Goal: Information Seeking & Learning: Learn about a topic

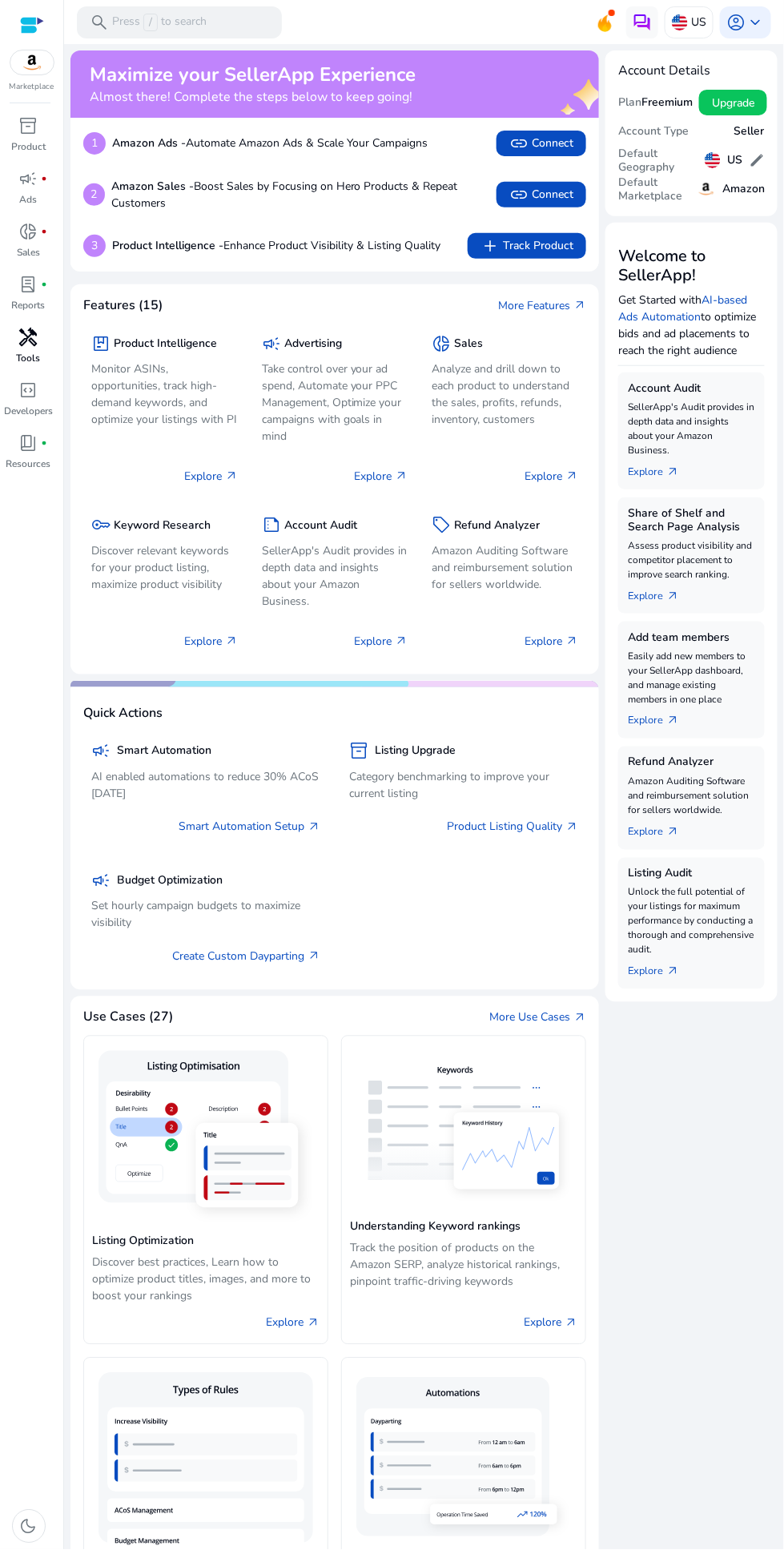
click at [24, 339] on span "handyman" at bounding box center [28, 337] width 19 height 19
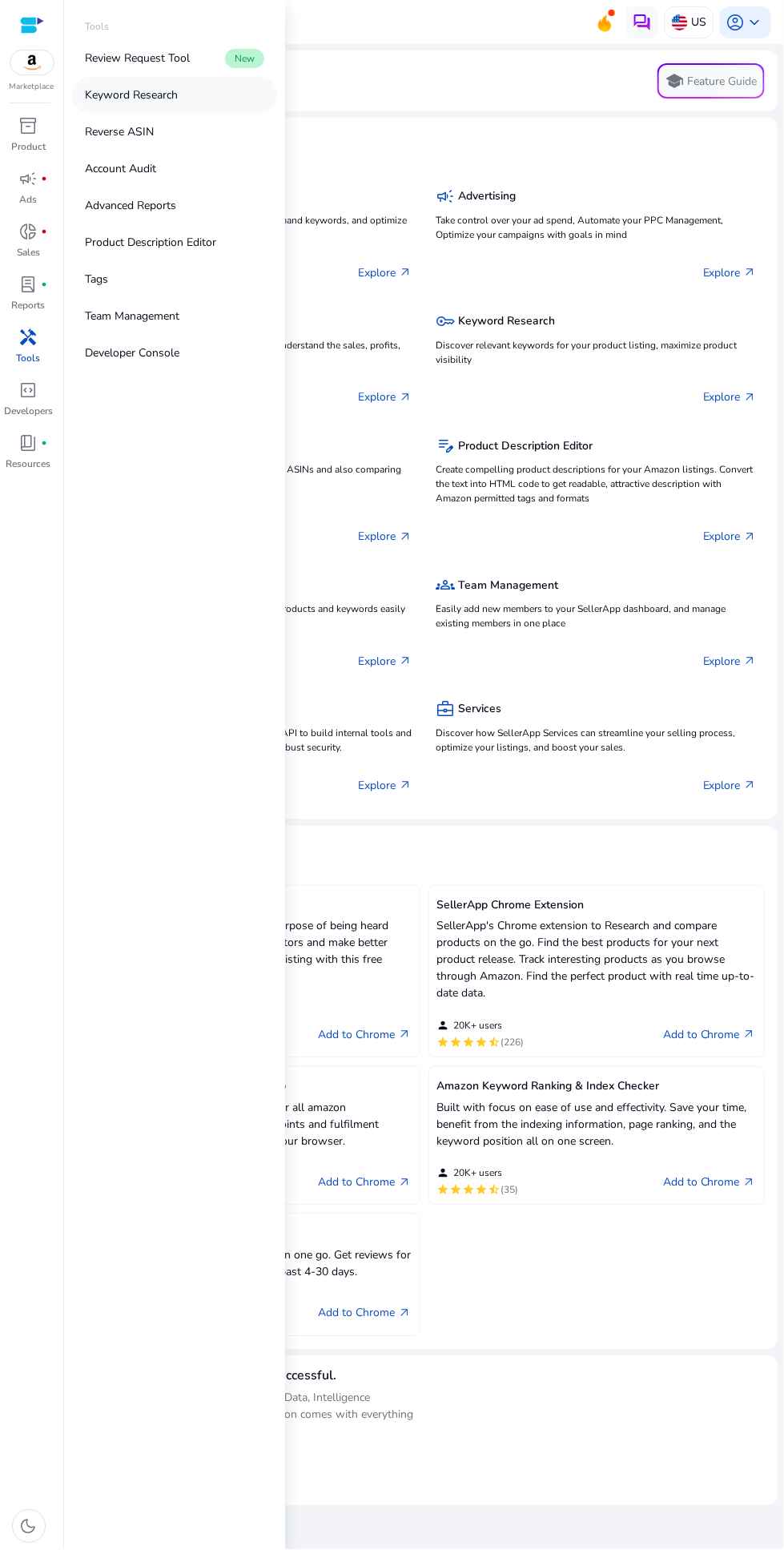
click at [188, 98] on link "Keyword Research" at bounding box center [174, 95] width 205 height 36
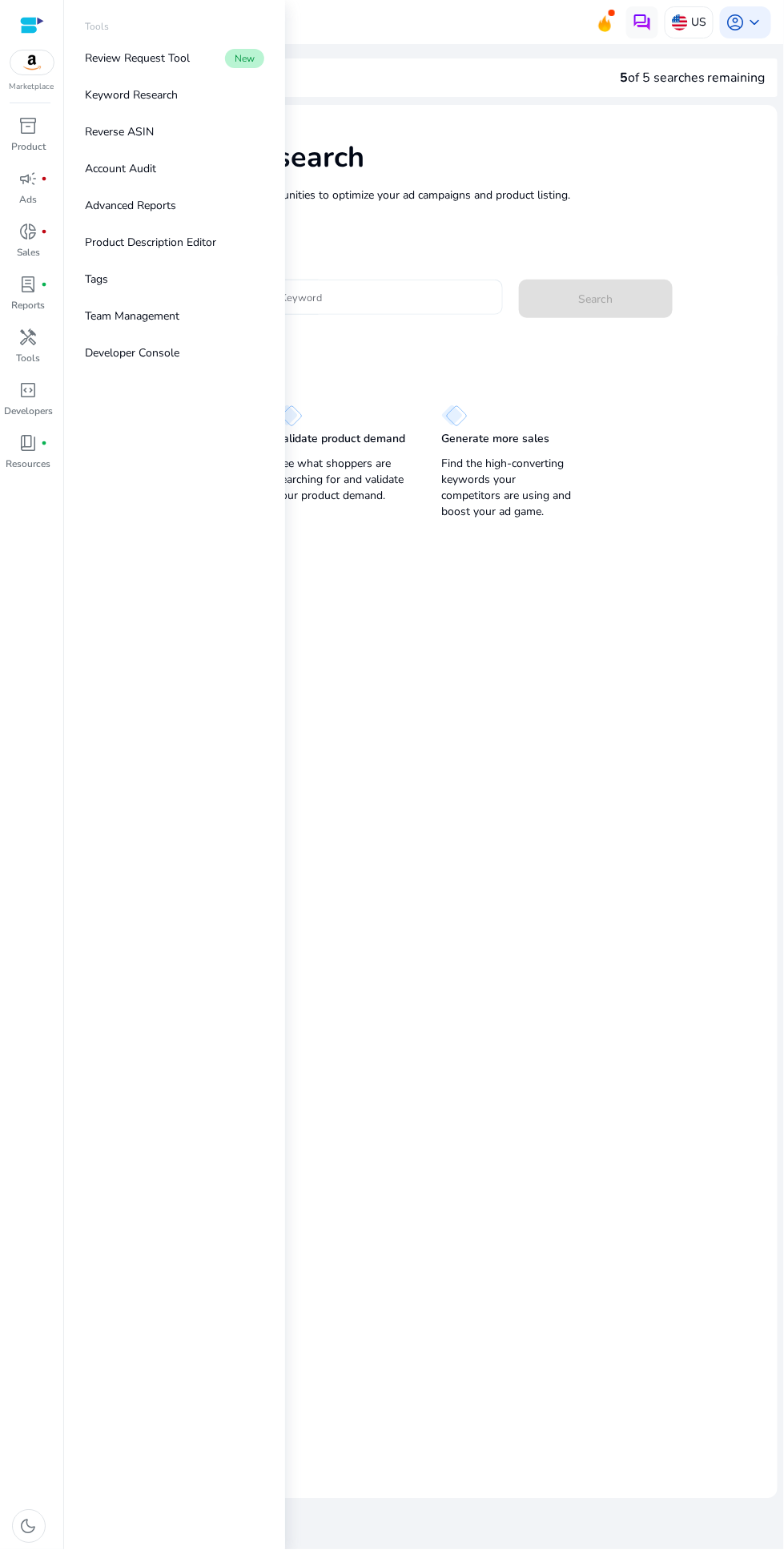
click at [394, 297] on input "Enter Keyword" at bounding box center [372, 298] width 236 height 18
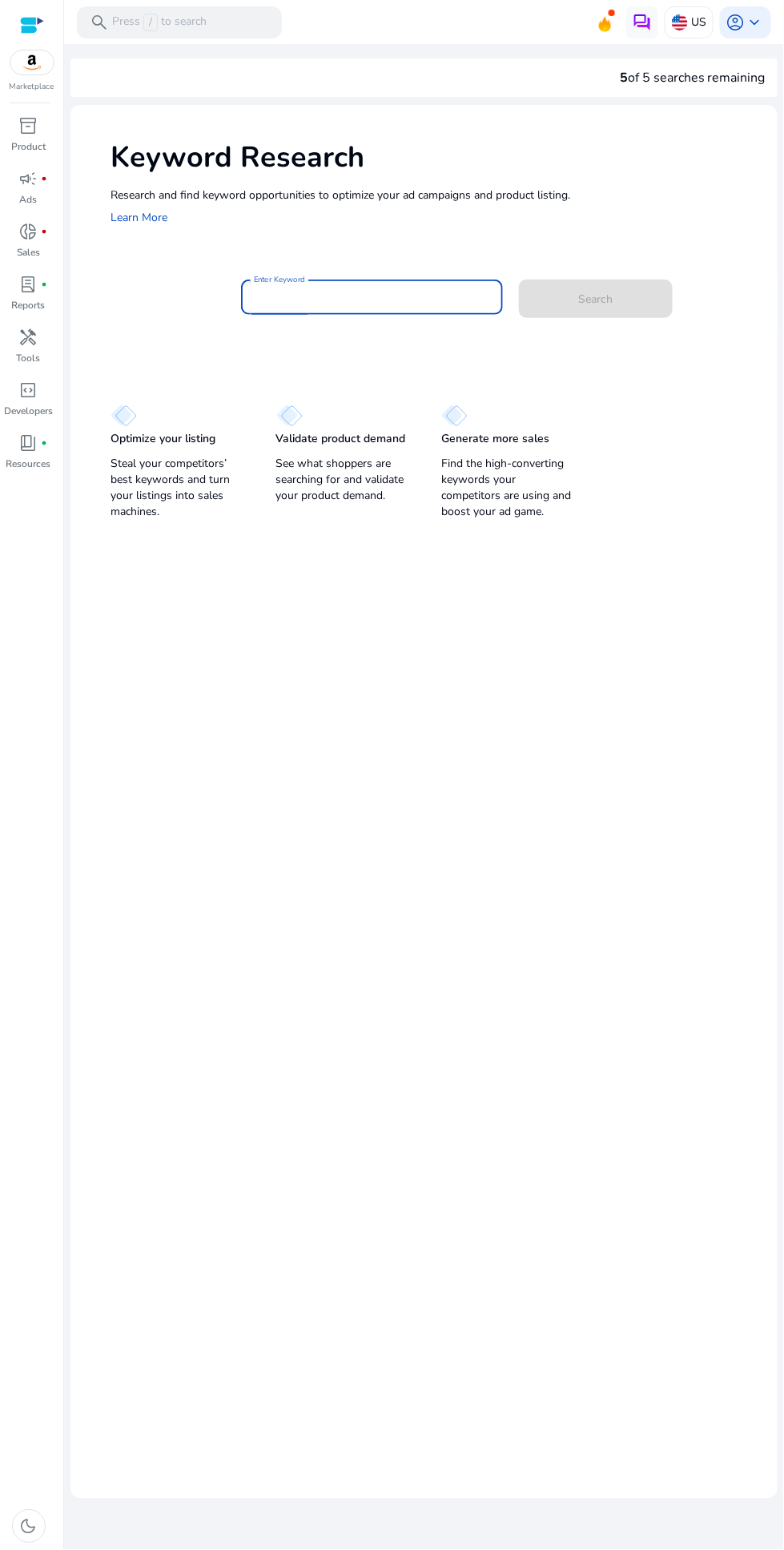
click at [361, 301] on input "Enter Keyword" at bounding box center [372, 298] width 236 height 18
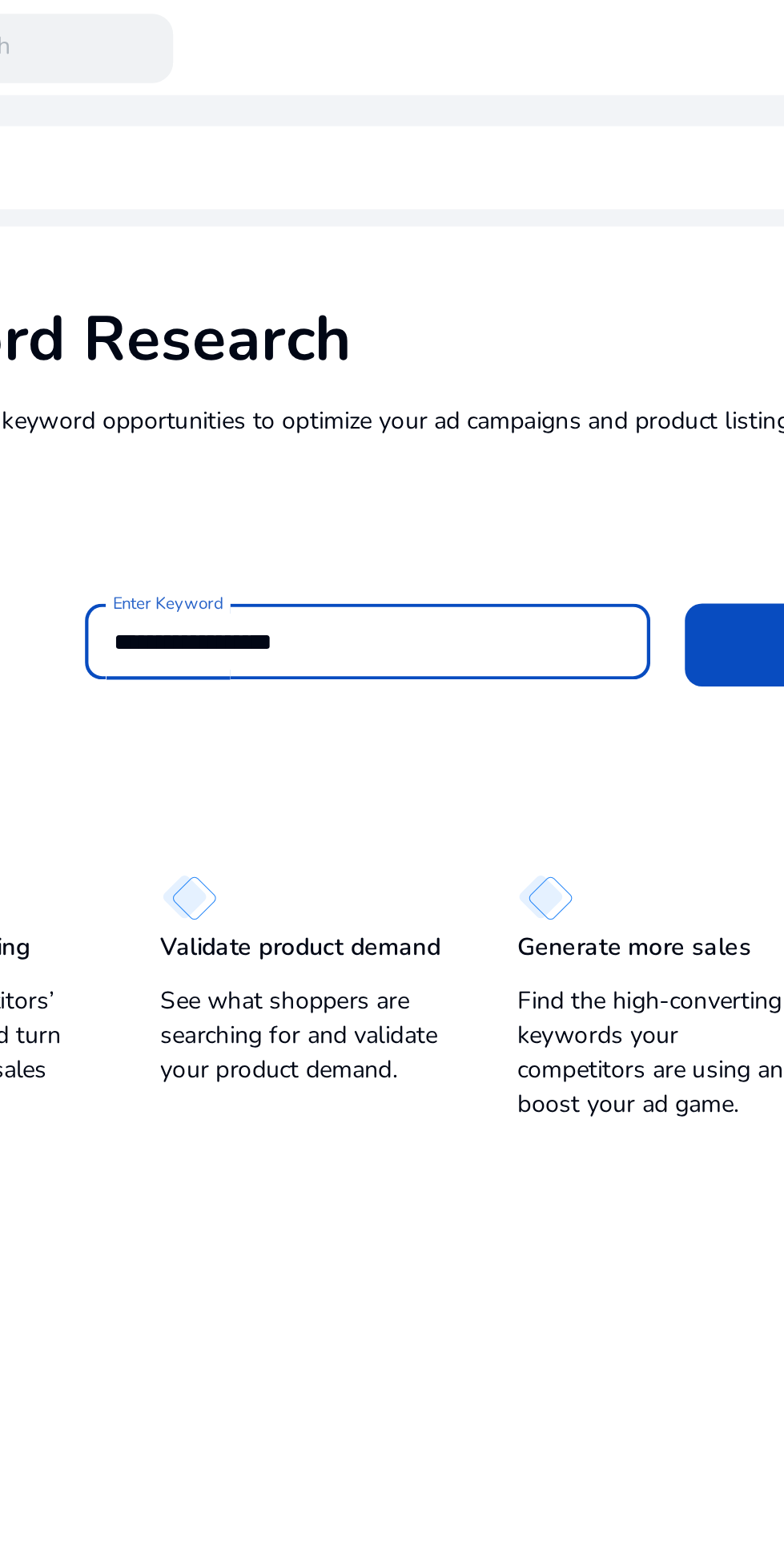
scroll to position [1, 0]
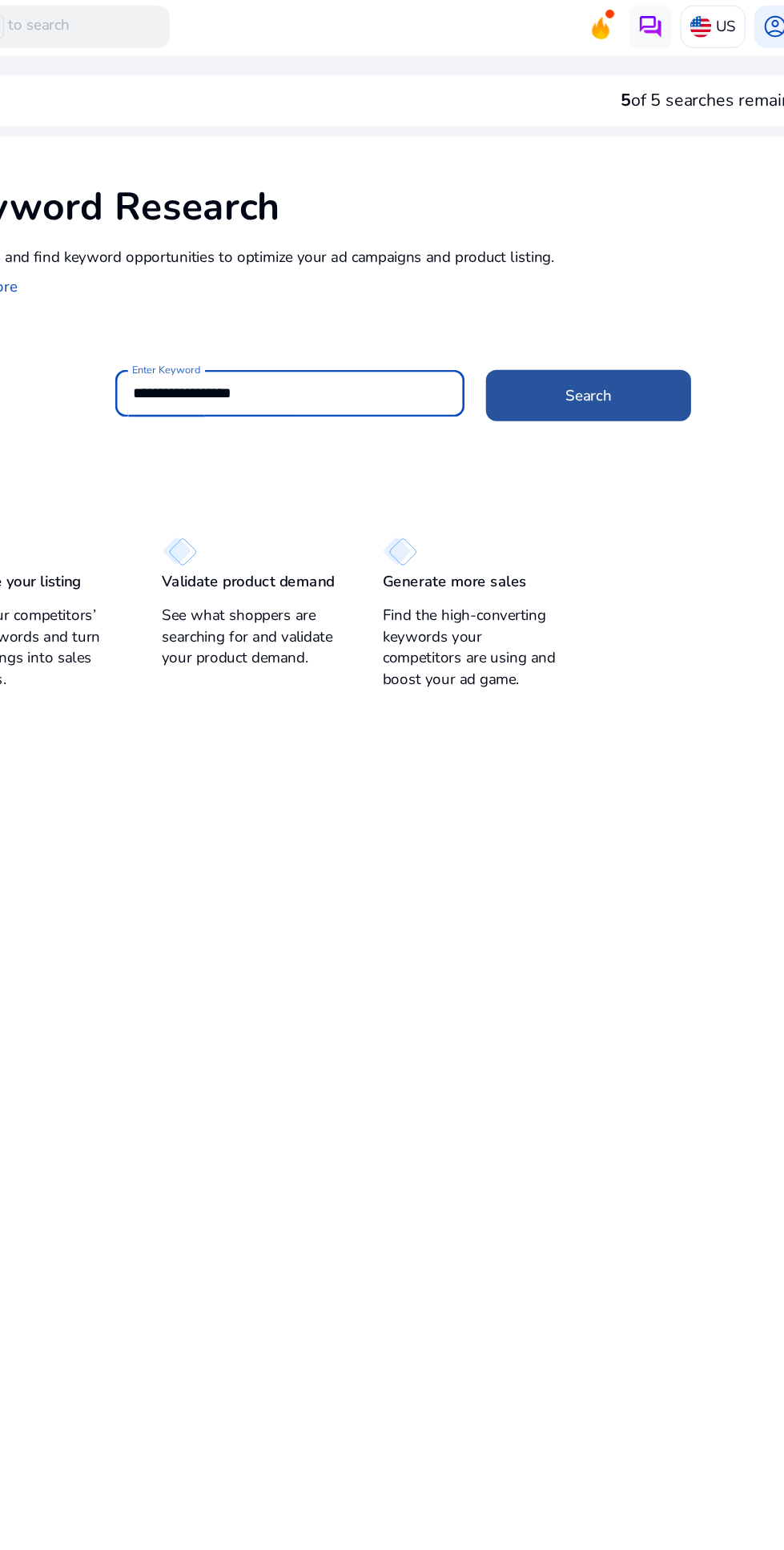
type input "**********"
click at [623, 301] on span at bounding box center [596, 298] width 154 height 39
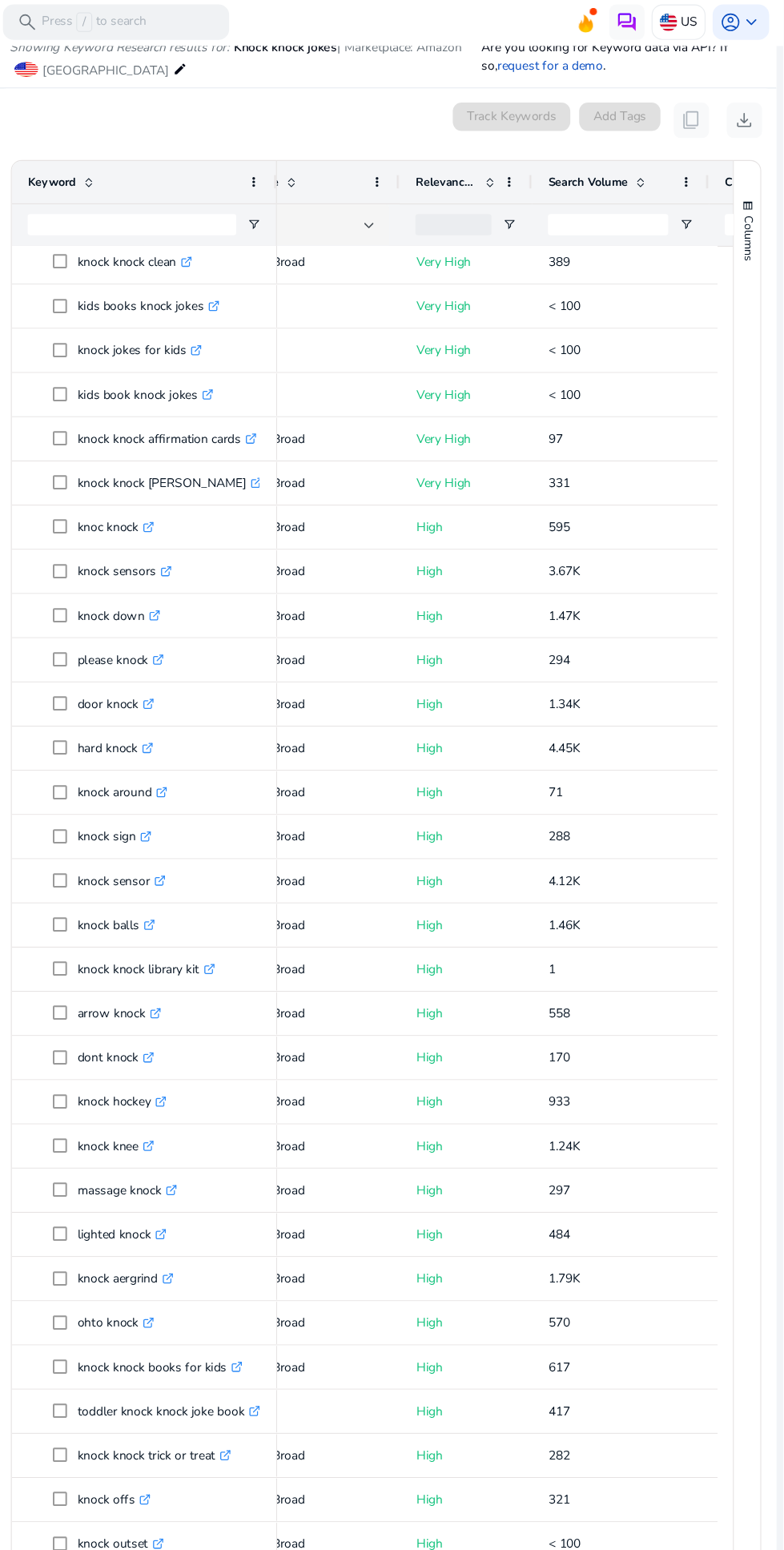
scroll to position [369, 0]
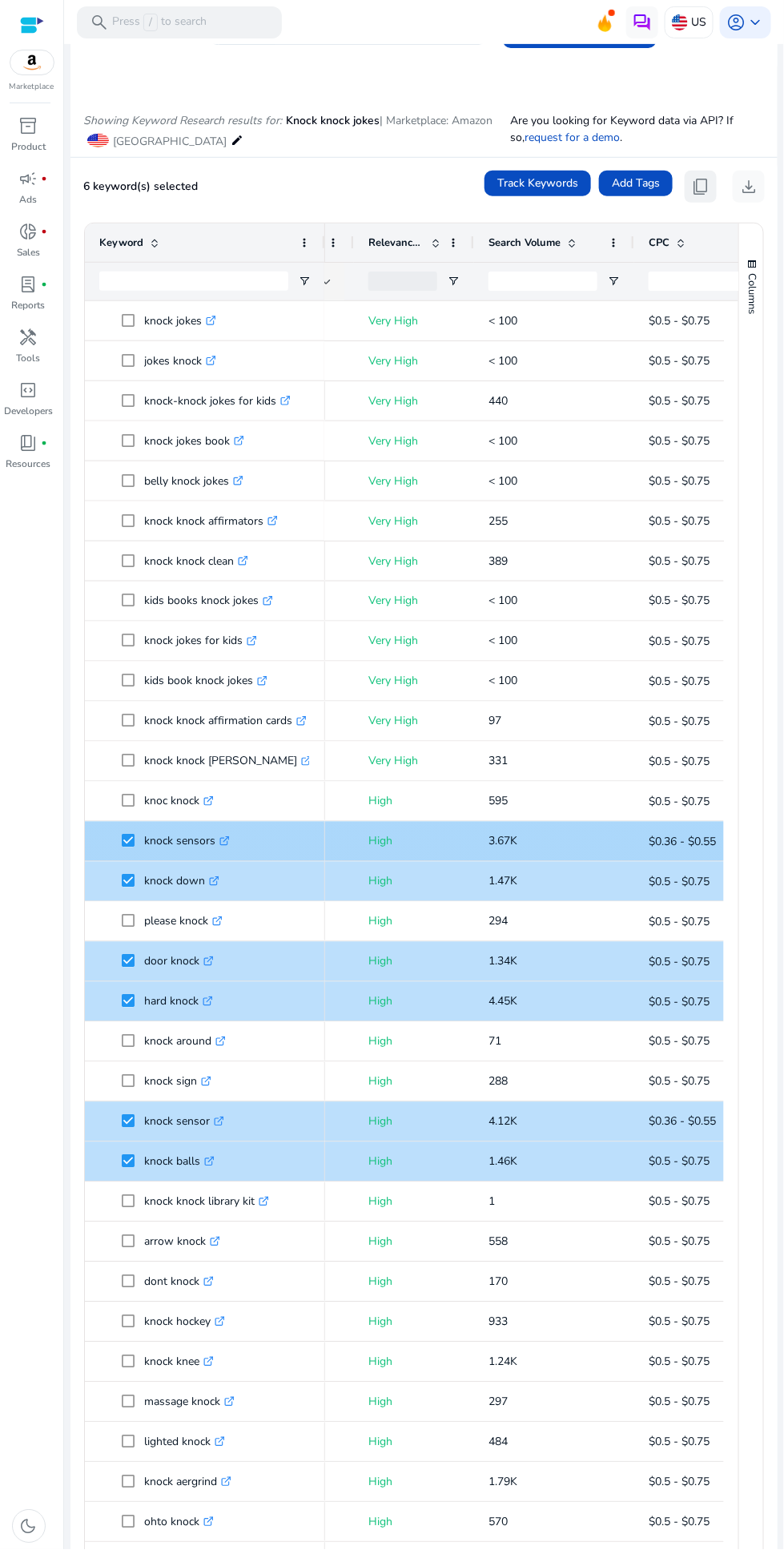
click at [702, 177] on span "content_copy" at bounding box center [700, 186] width 19 height 19
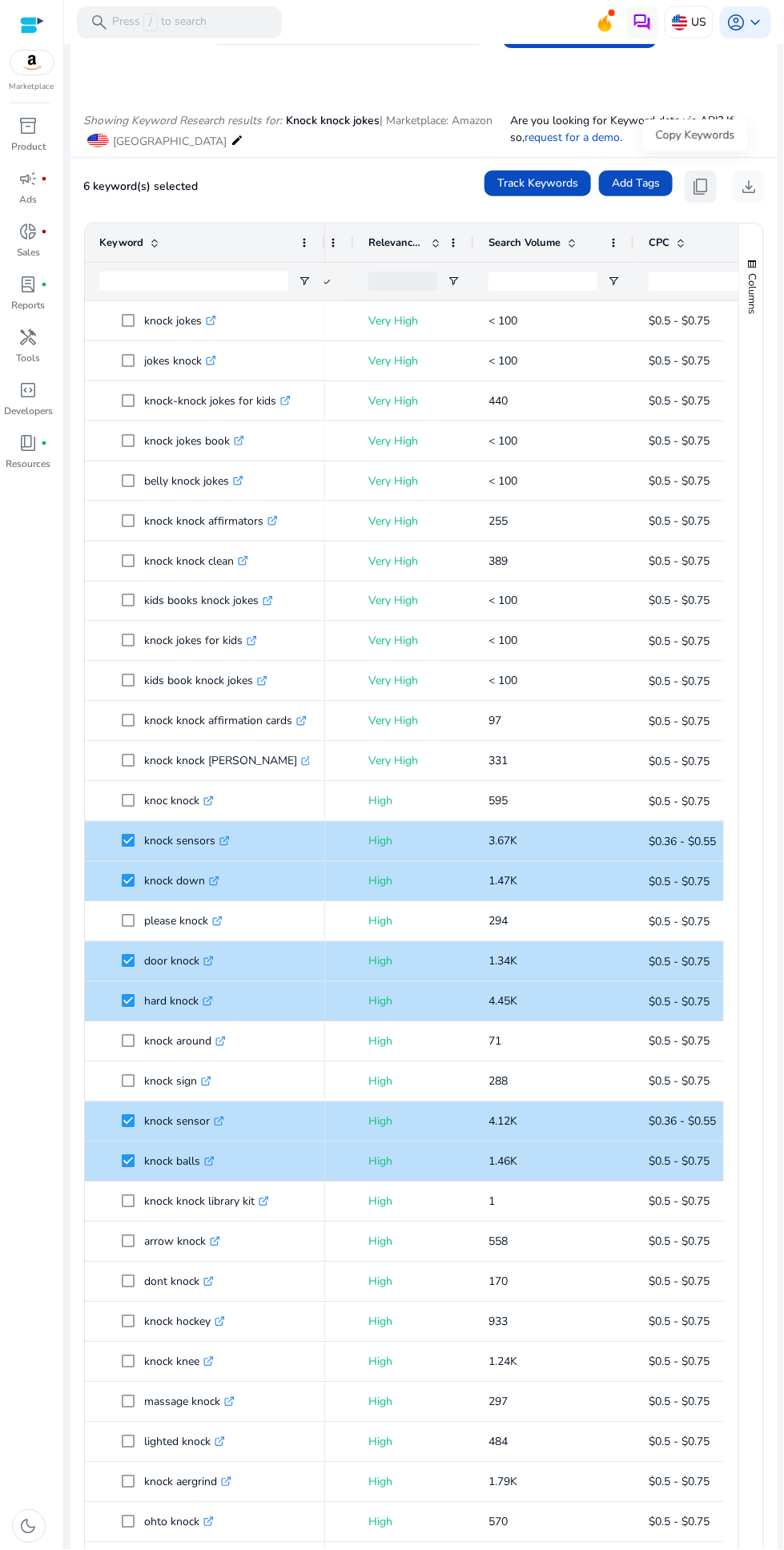
click at [701, 177] on span "content_copy" at bounding box center [700, 186] width 19 height 19
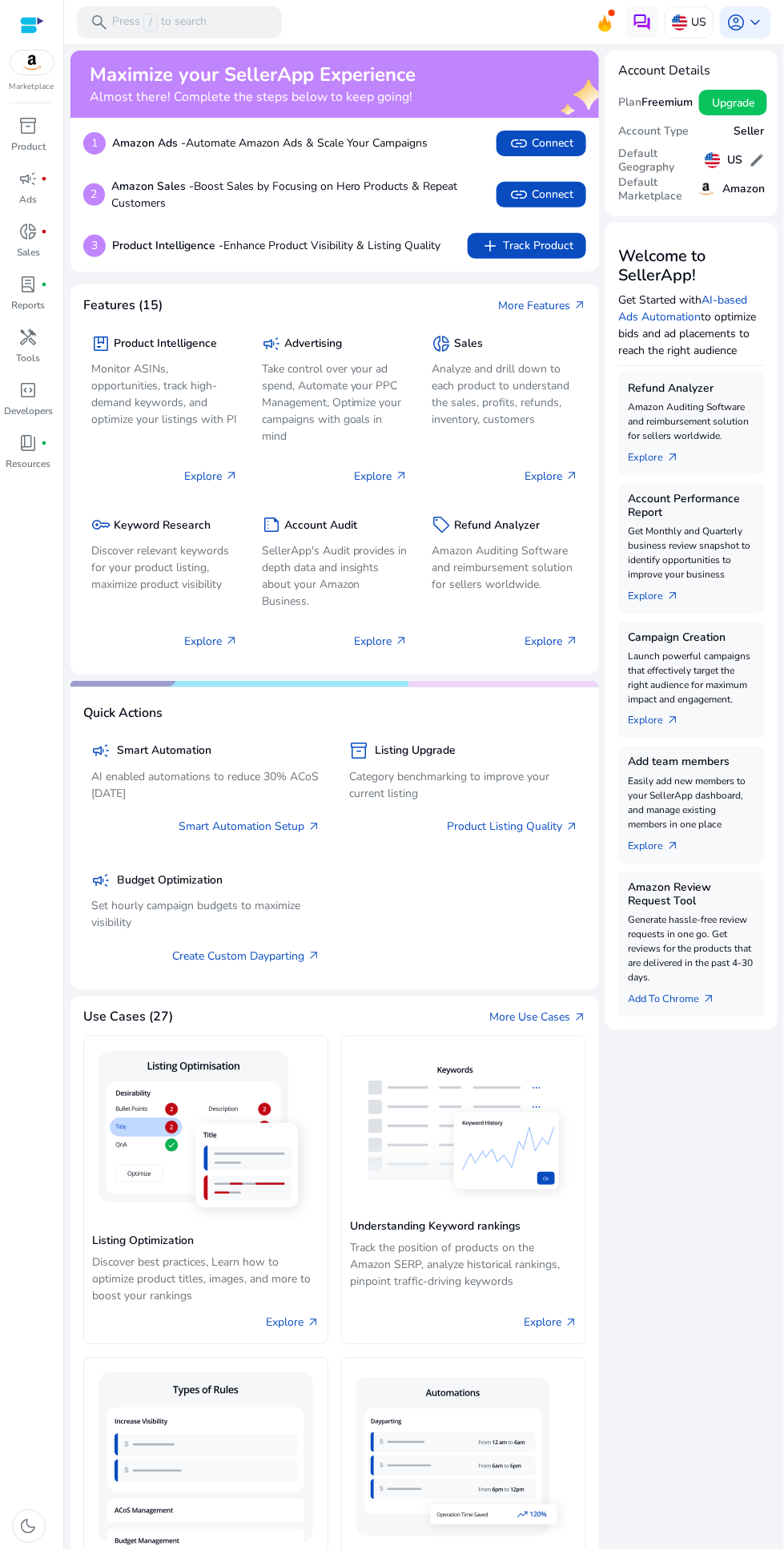
scroll to position [124, 0]
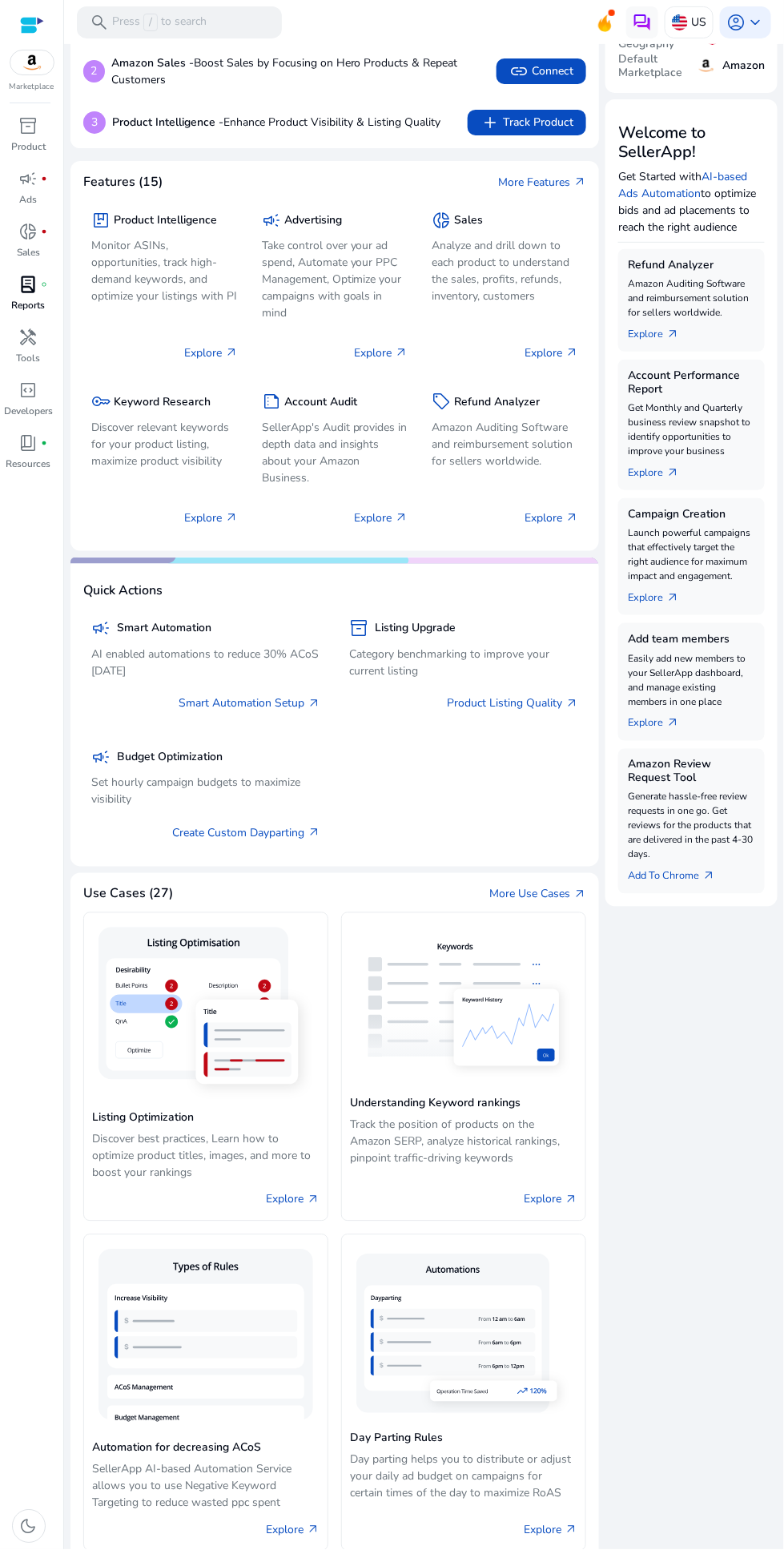
click at [29, 292] on span "lab_profile" at bounding box center [28, 284] width 19 height 19
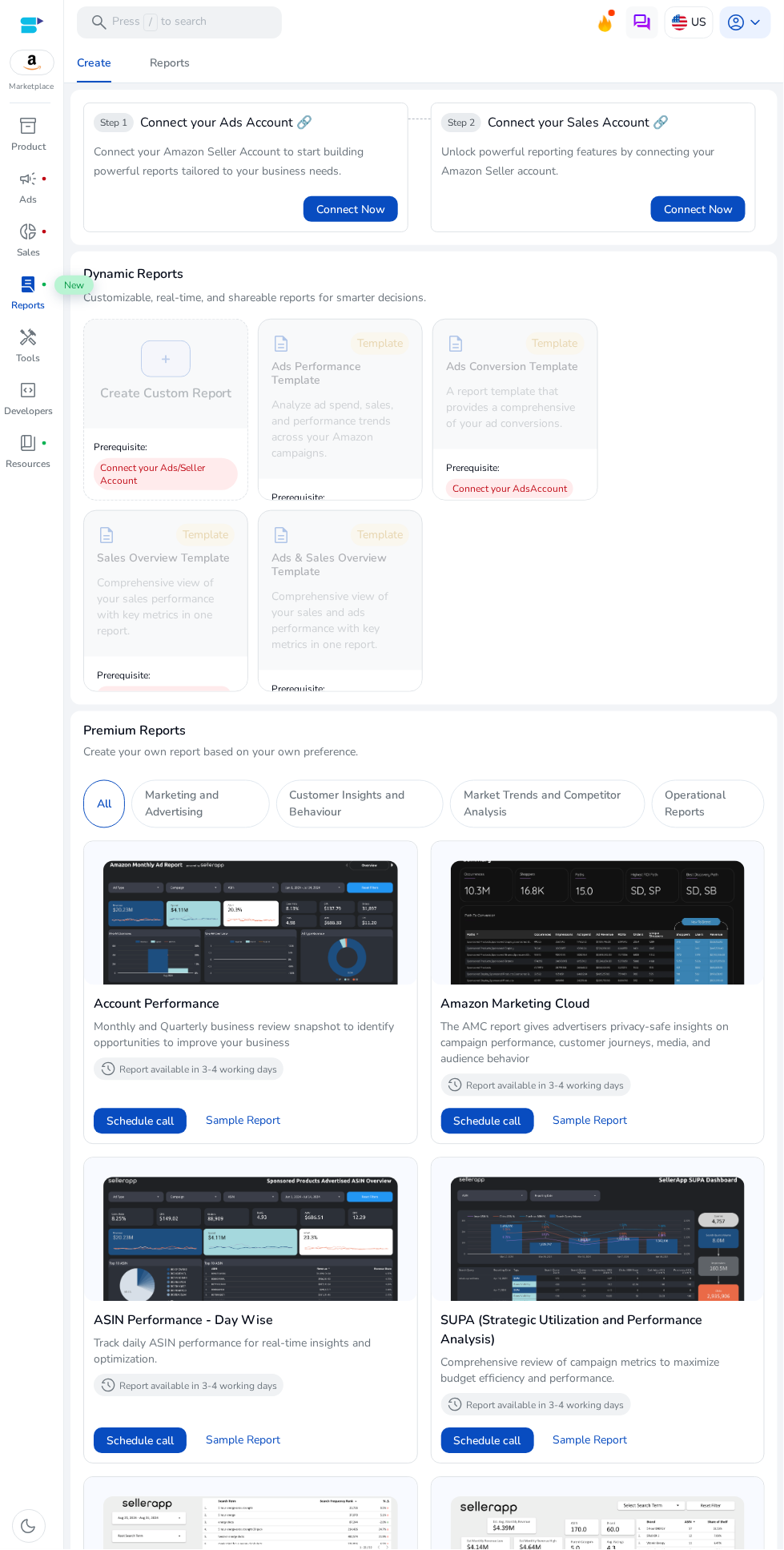
click at [34, 292] on span "lab_profile" at bounding box center [28, 284] width 19 height 19
click at [34, 351] on p "Tools" at bounding box center [29, 358] width 24 height 15
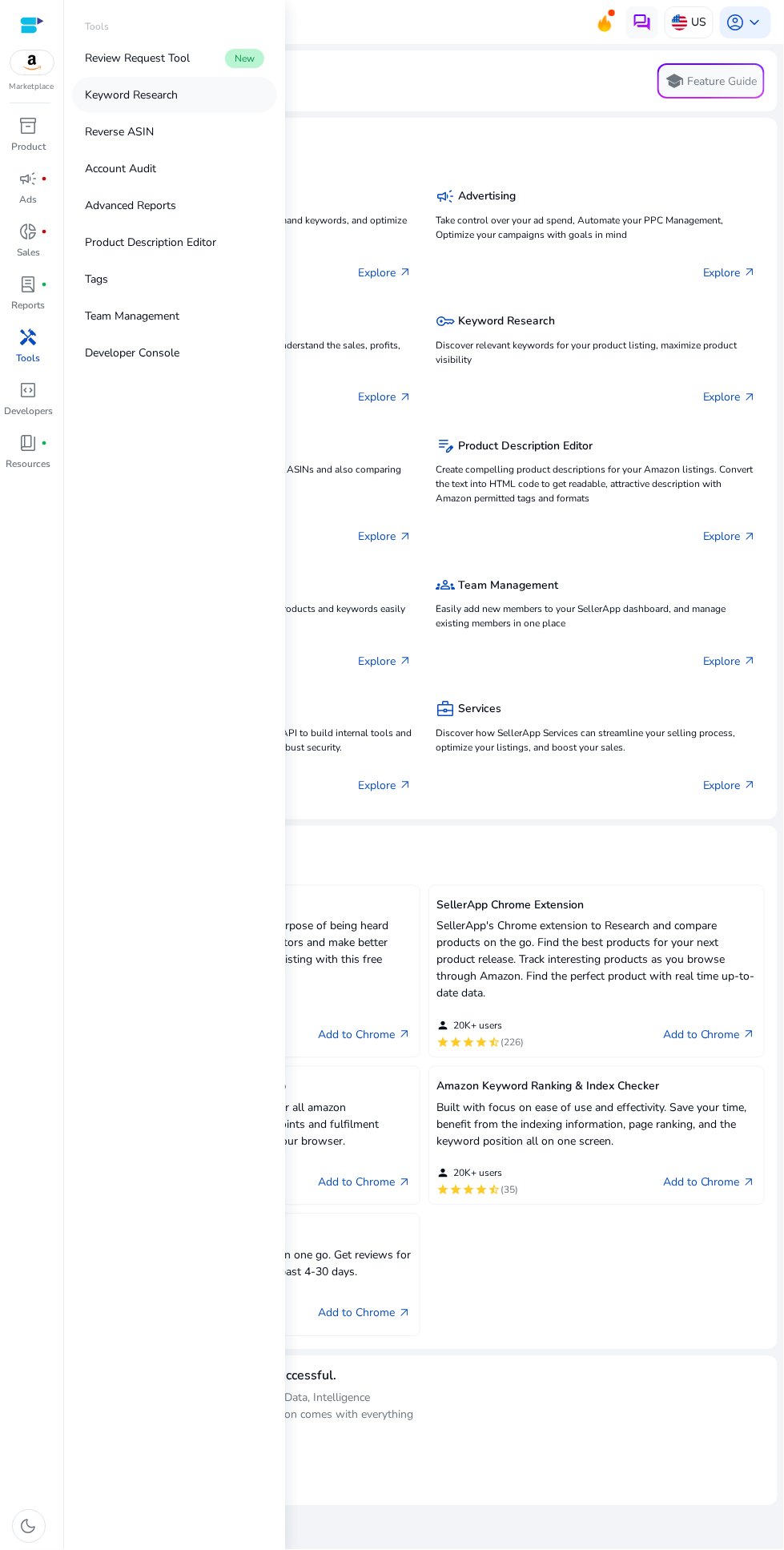
click at [184, 103] on link "Keyword Research" at bounding box center [174, 95] width 205 height 36
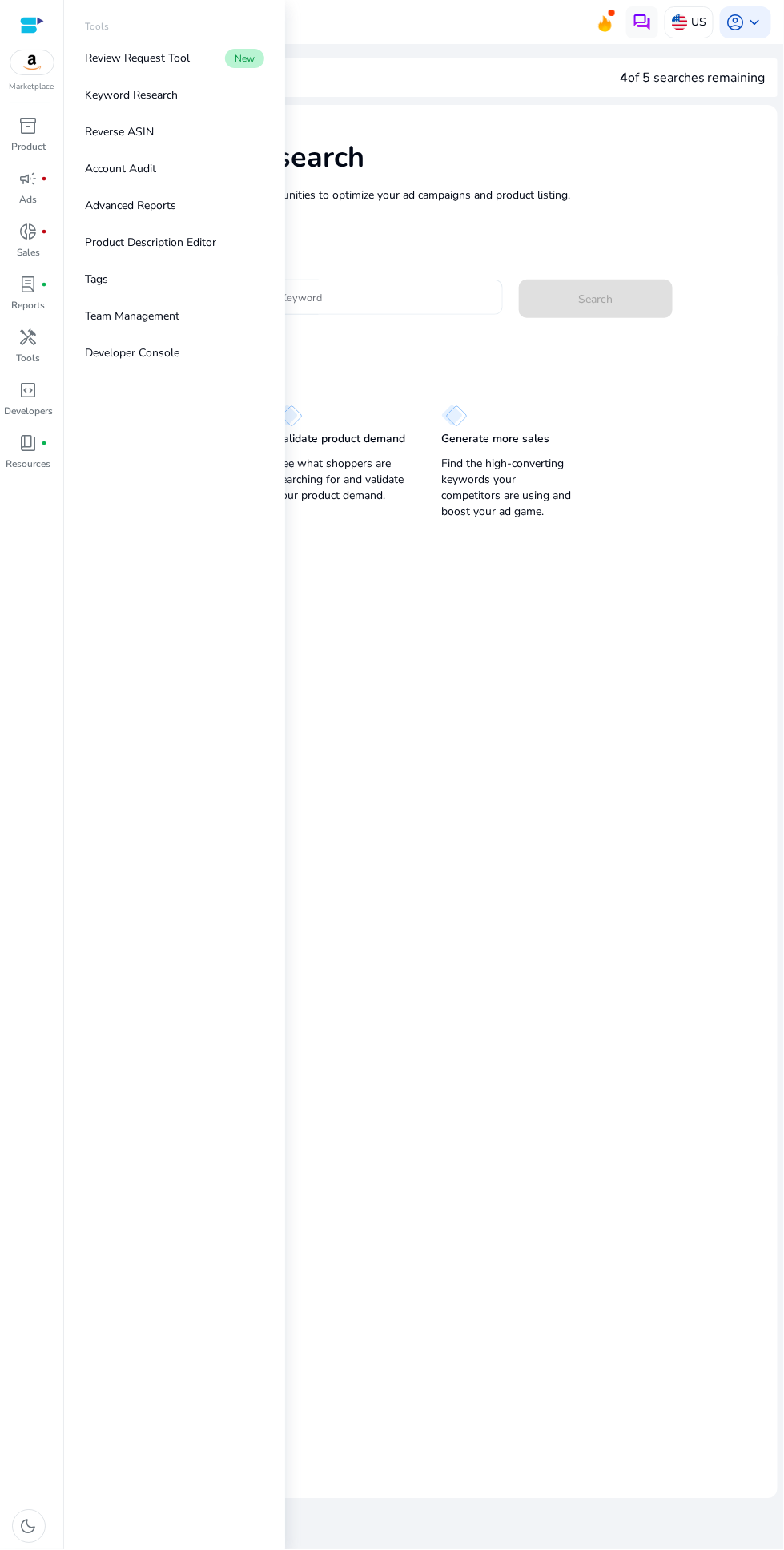
click at [382, 301] on input "Enter Keyword" at bounding box center [372, 298] width 236 height 18
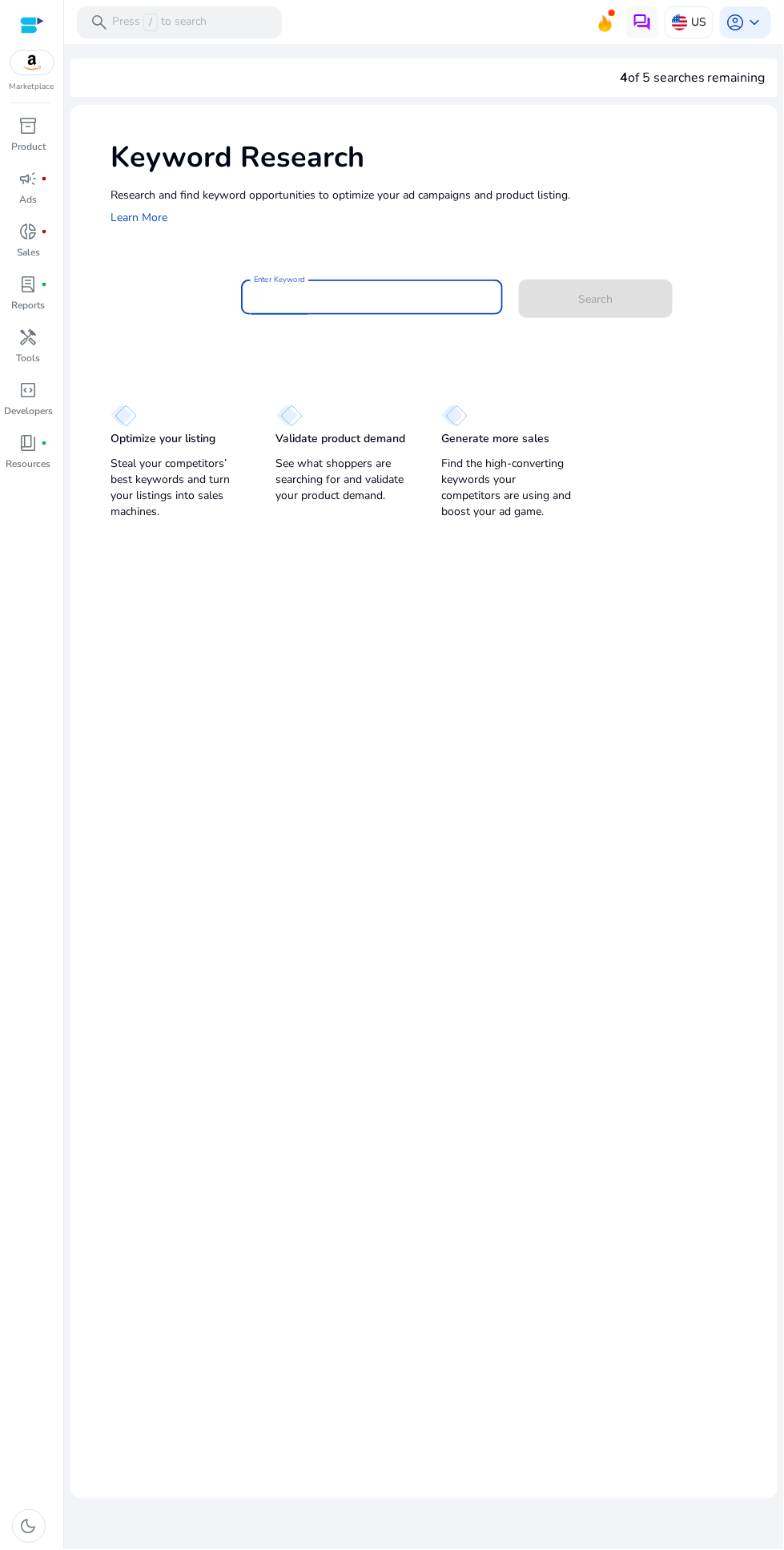
click at [347, 298] on input "Enter Keyword" at bounding box center [372, 298] width 236 height 18
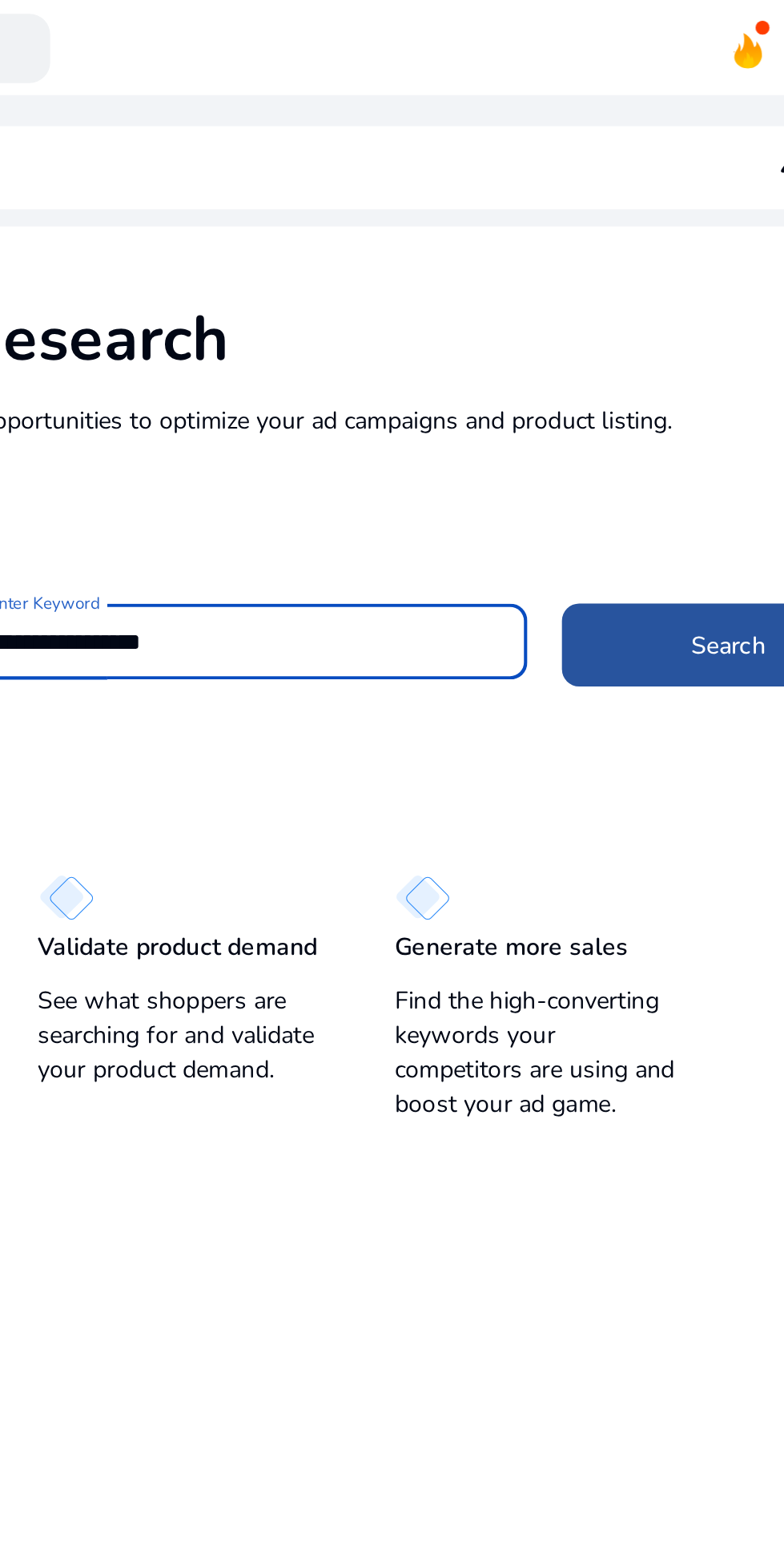
type input "**********"
click at [579, 301] on span "Search" at bounding box center [596, 299] width 34 height 17
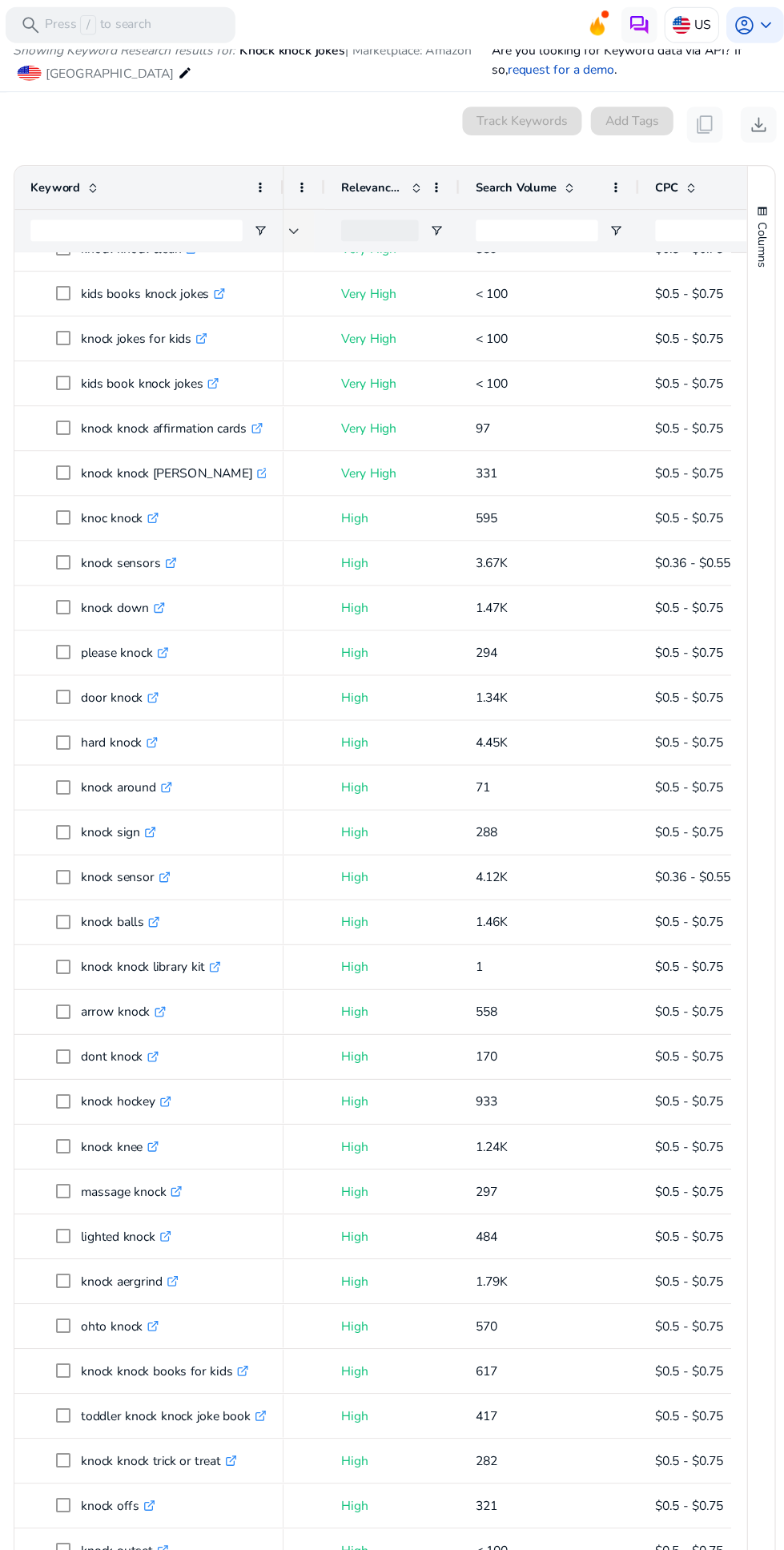
scroll to position [275, 0]
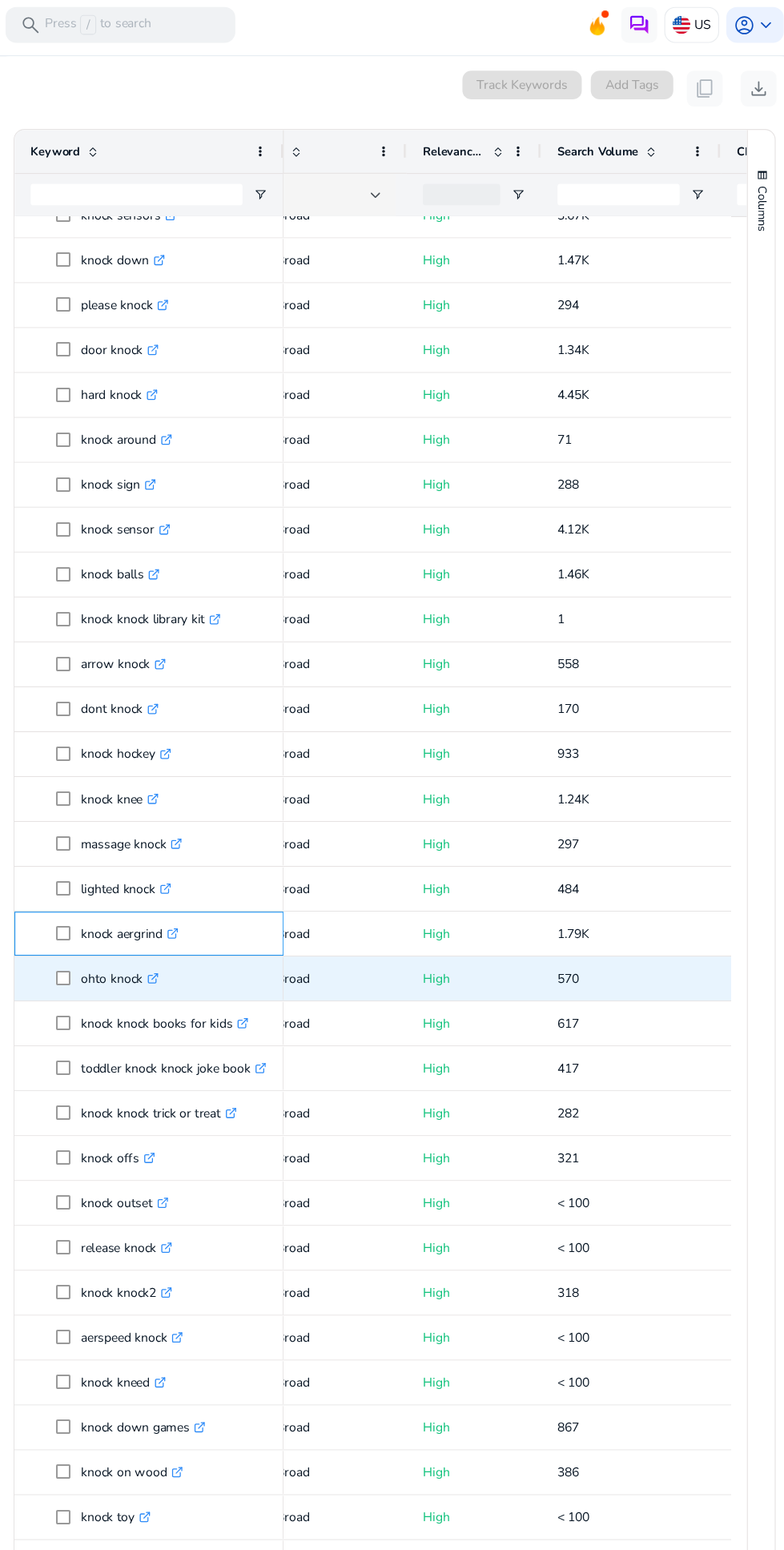
click at [158, 828] on p "knock aergrind .st0{fill:#2c8af8}" at bounding box center [188, 834] width 88 height 33
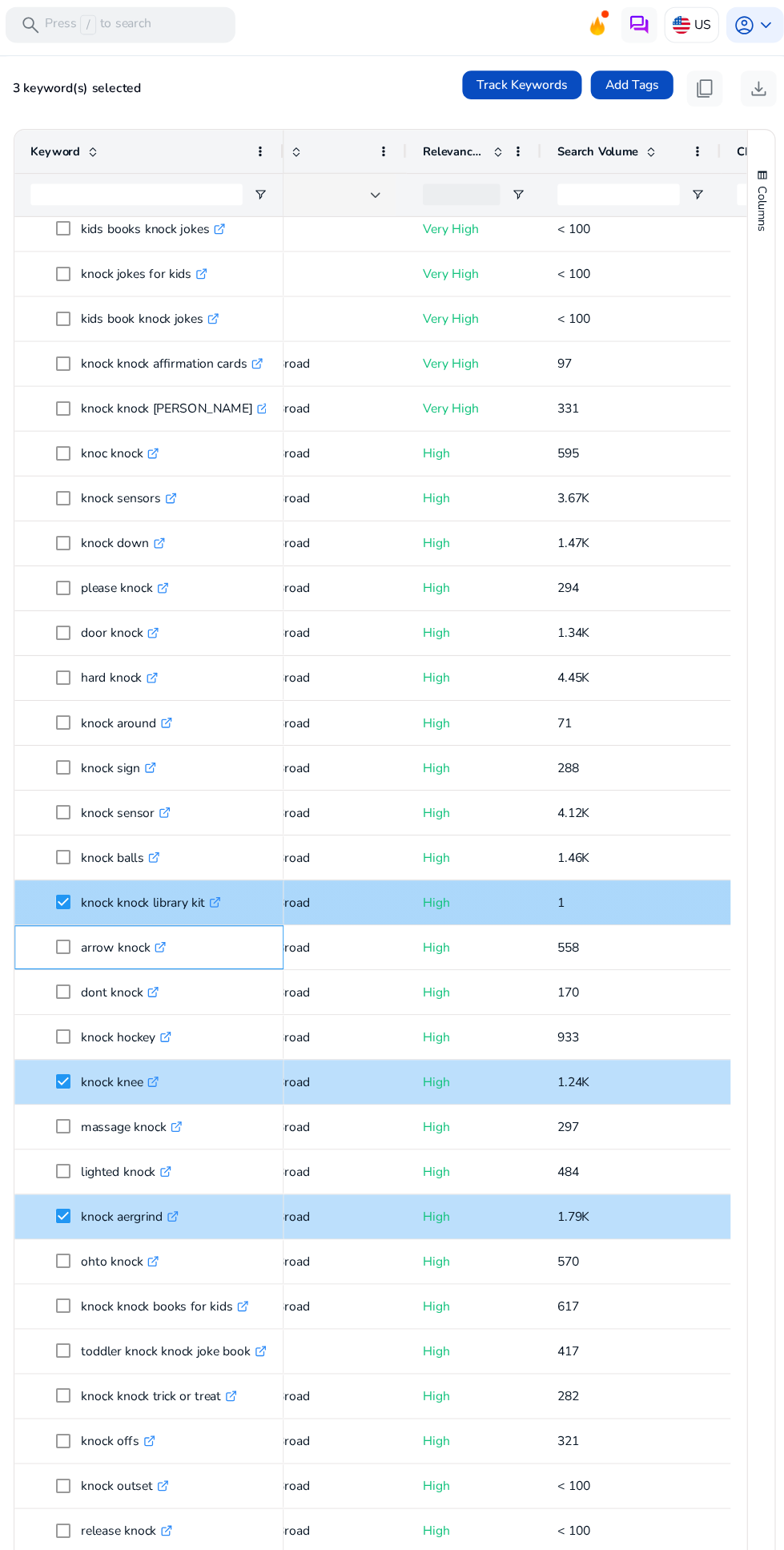
click at [161, 827] on div "arrow knock .st0{fill:#2c8af8}" at bounding box center [205, 846] width 211 height 38
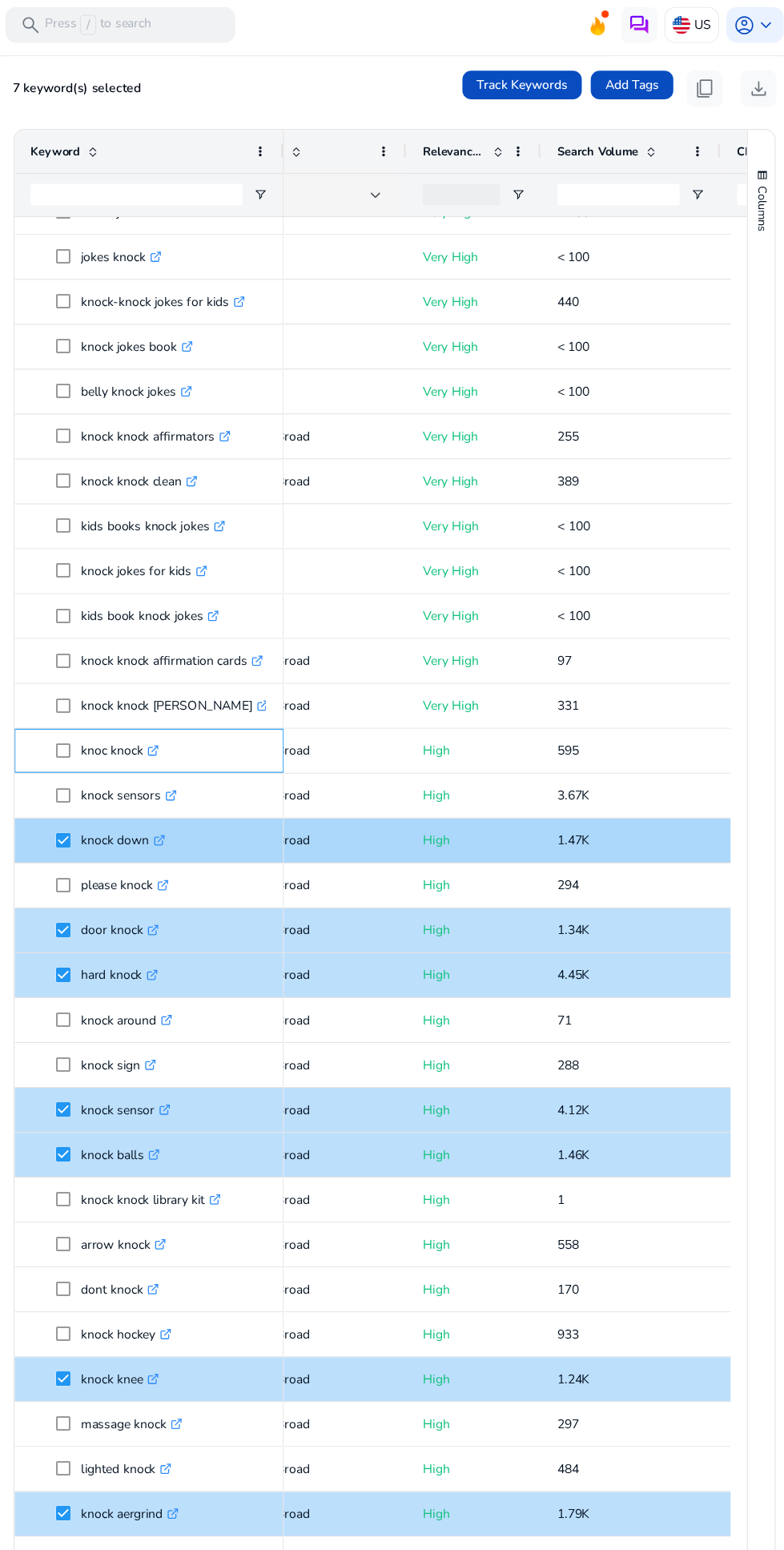
click at [147, 685] on p "knoc knock .st0{fill:#2c8af8}" at bounding box center [179, 670] width 70 height 33
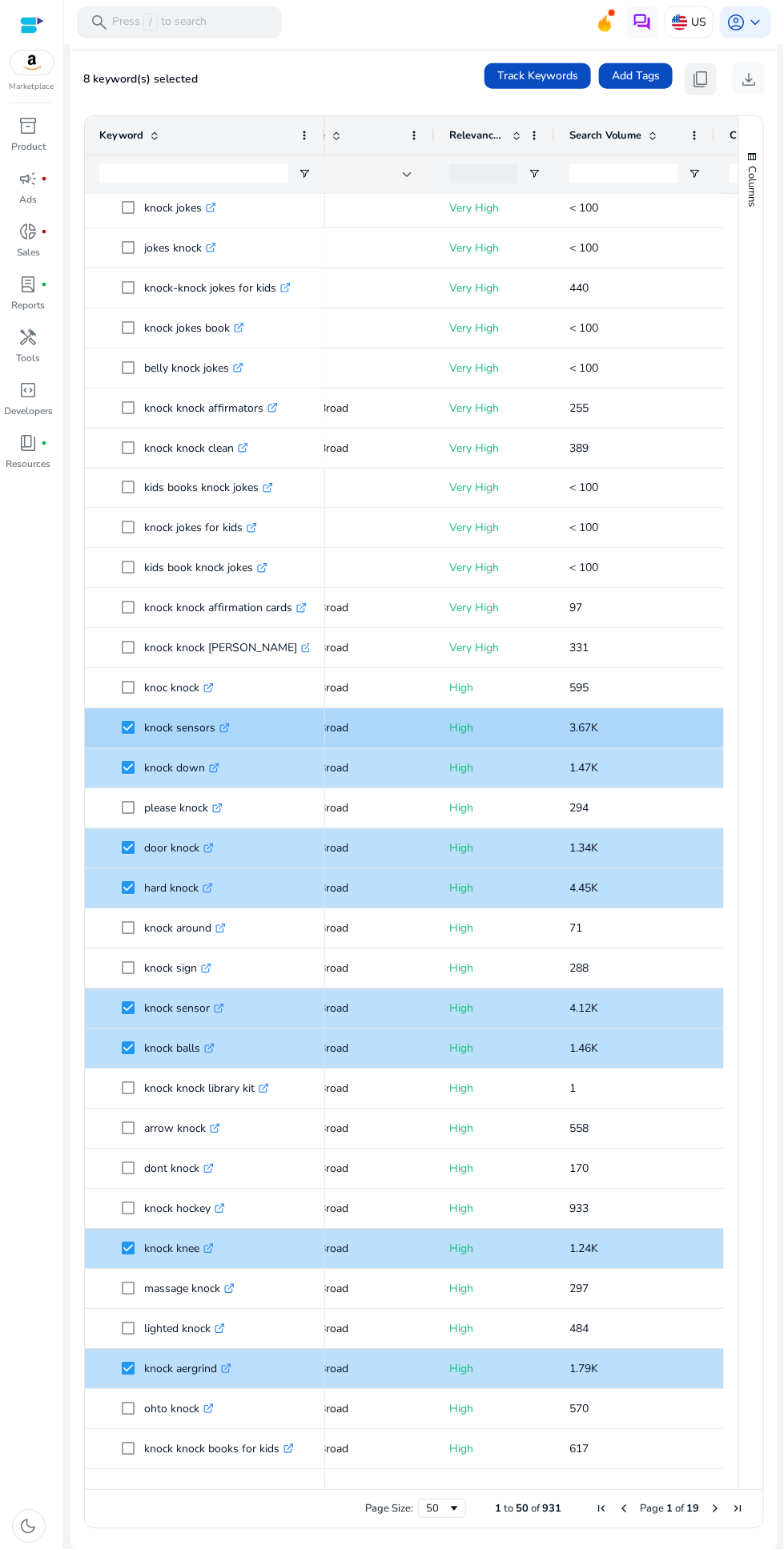
click at [693, 79] on span "content_copy" at bounding box center [700, 79] width 19 height 19
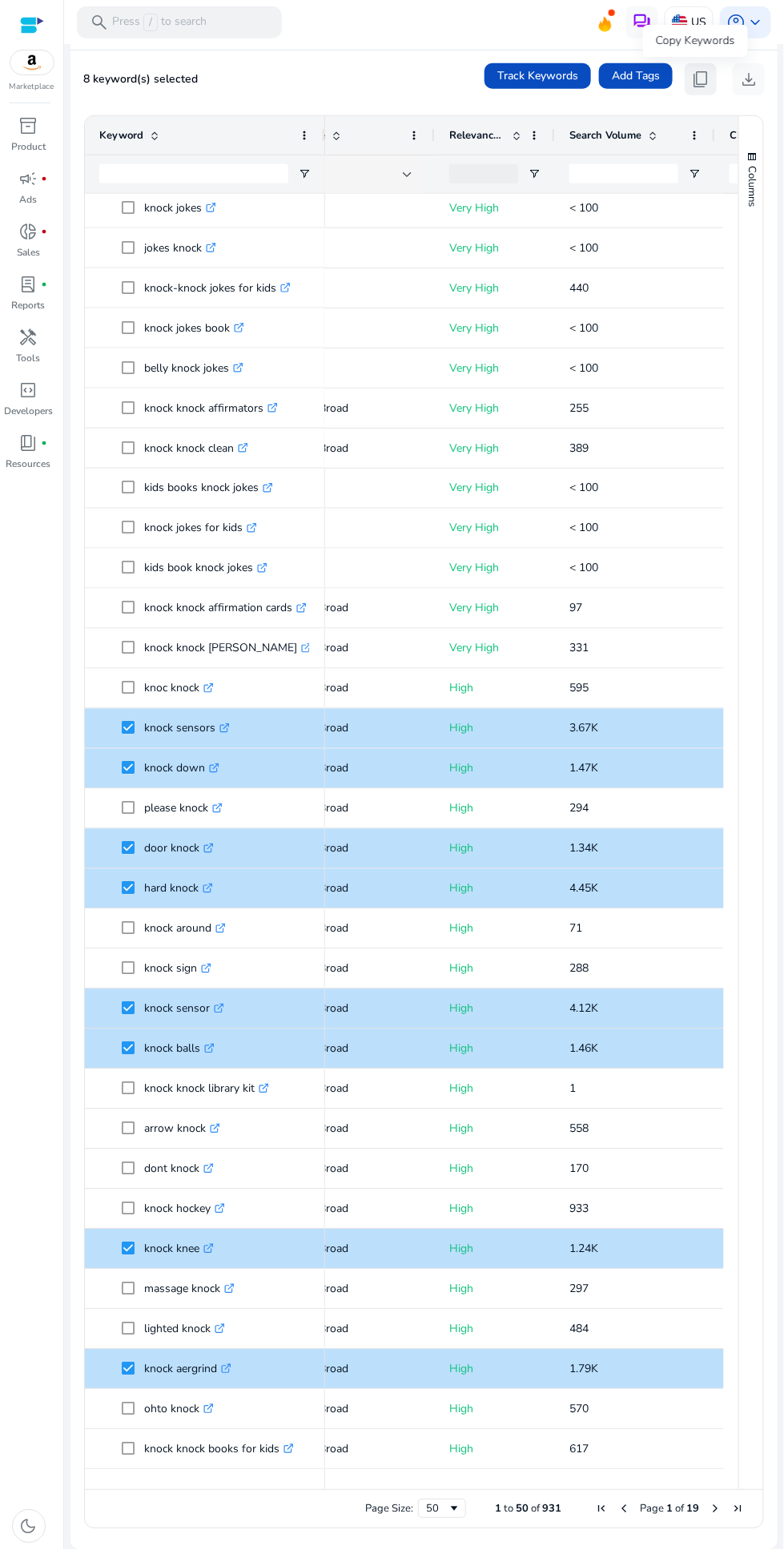
click at [691, 70] on span "content_copy" at bounding box center [700, 79] width 19 height 19
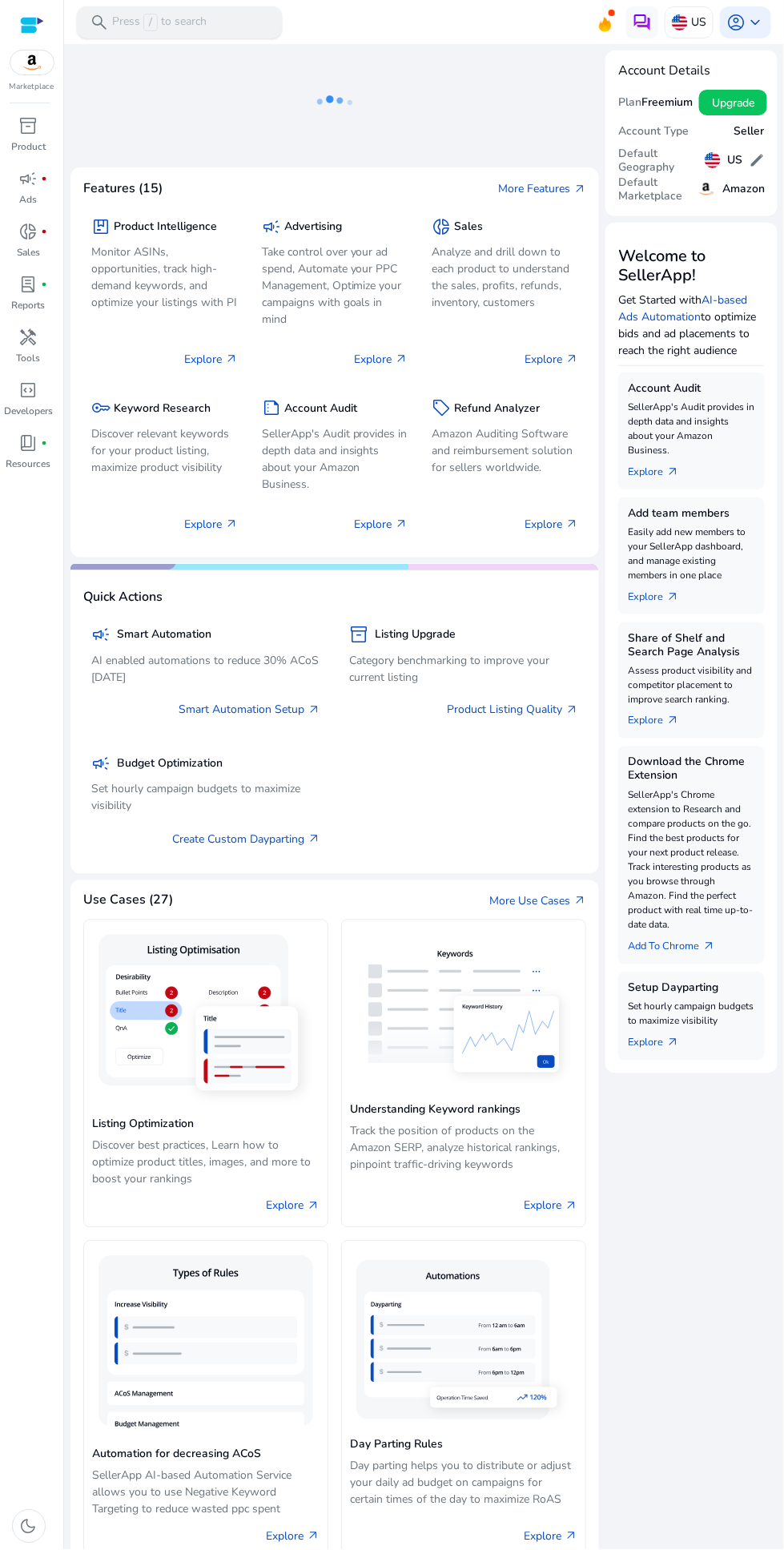
click at [210, 18] on div "search Press / to search" at bounding box center [179, 22] width 205 height 32
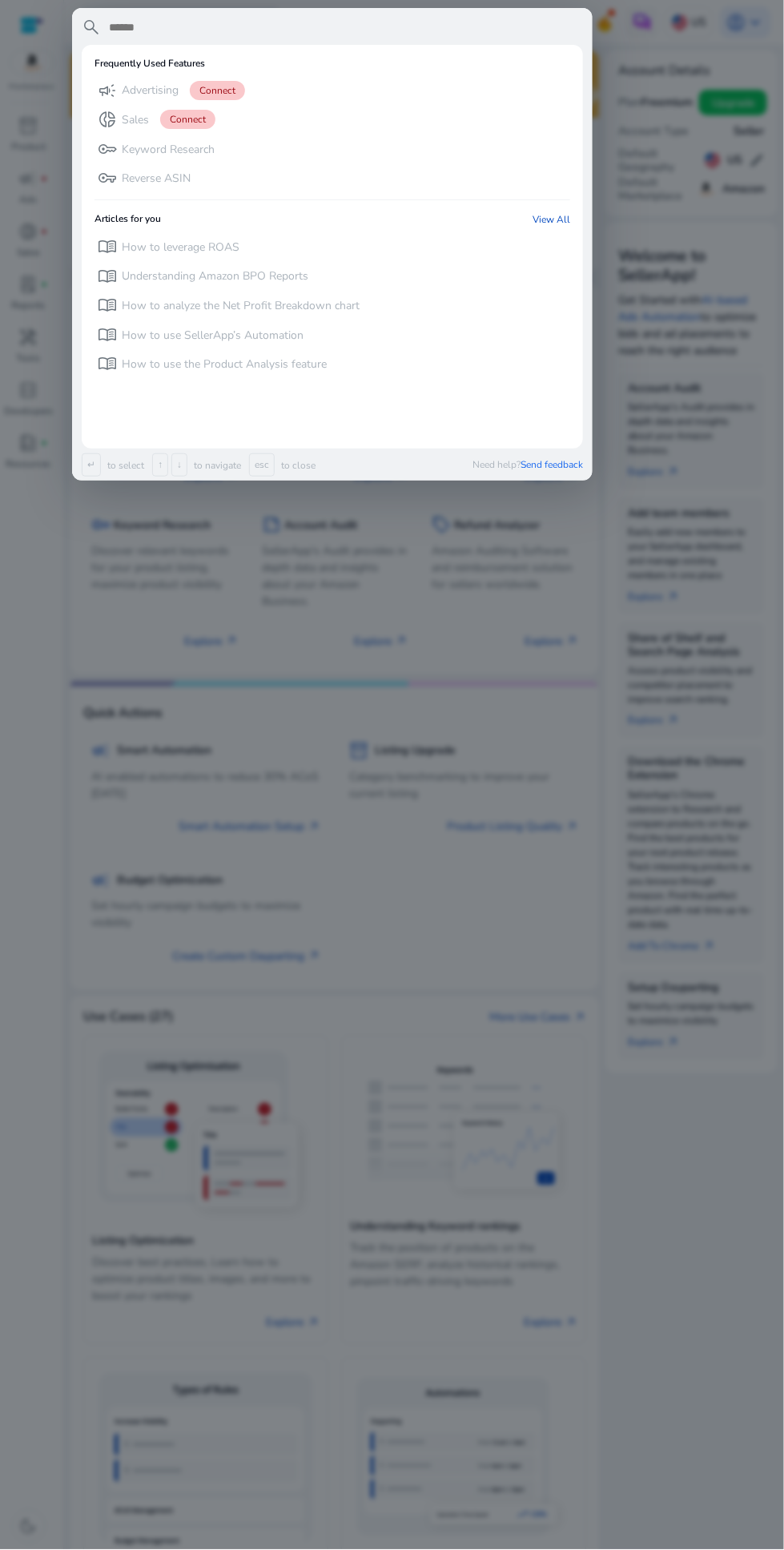
click at [339, 708] on div at bounding box center [392, 775] width 784 height 1550
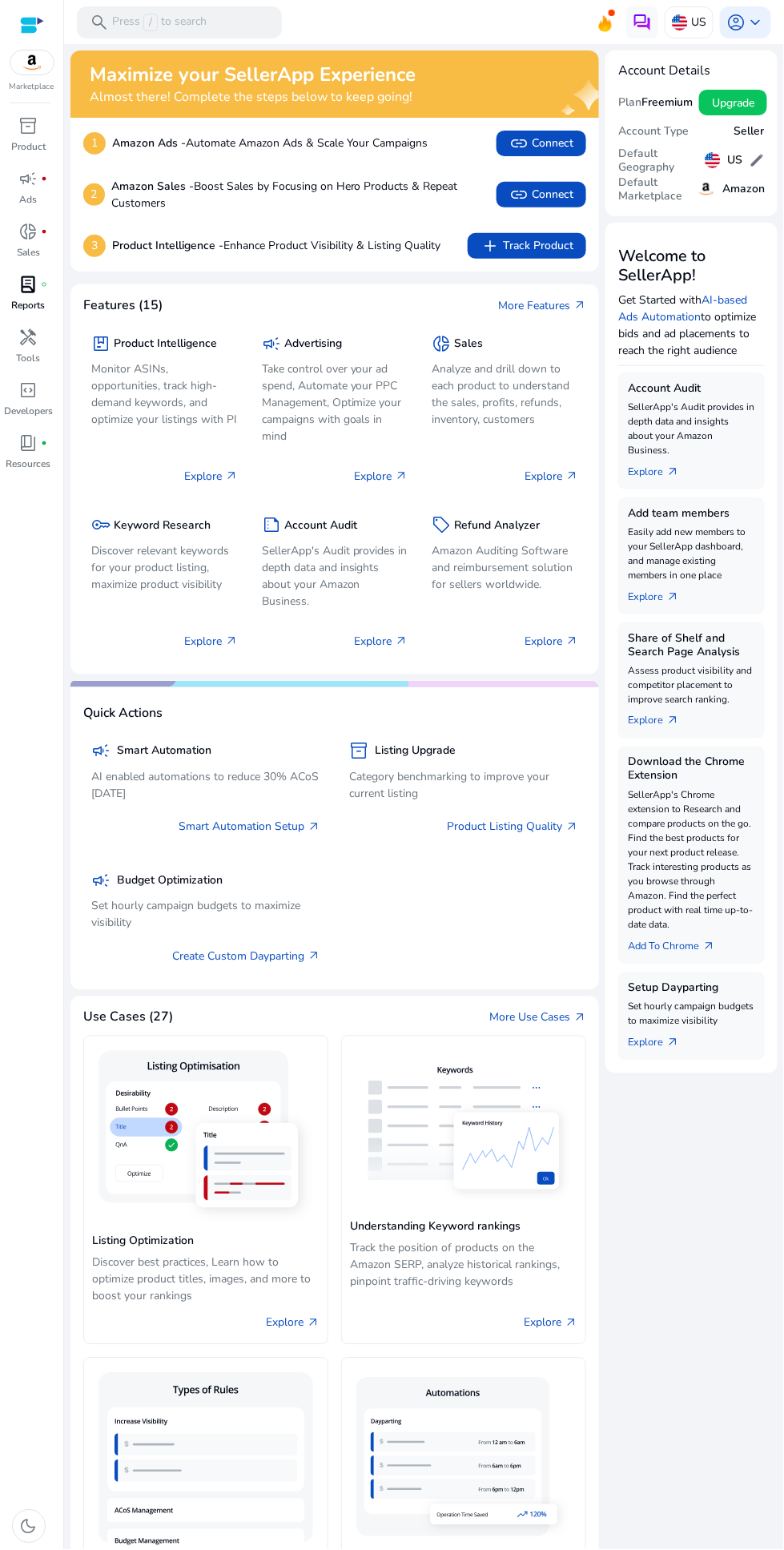
click at [36, 279] on span "lab_profile" at bounding box center [28, 284] width 19 height 19
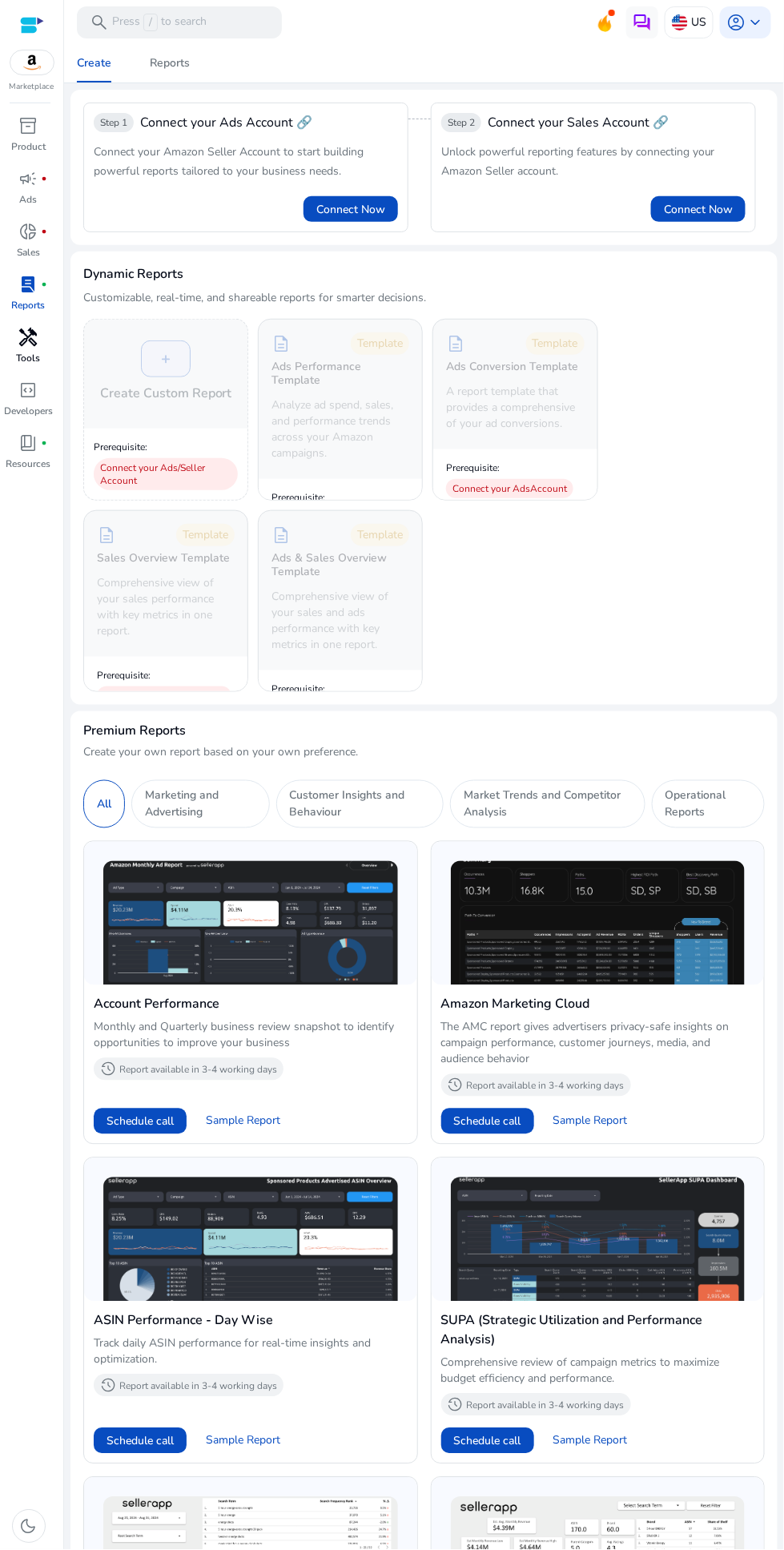
click at [52, 352] on link "handyman Tools" at bounding box center [28, 351] width 57 height 53
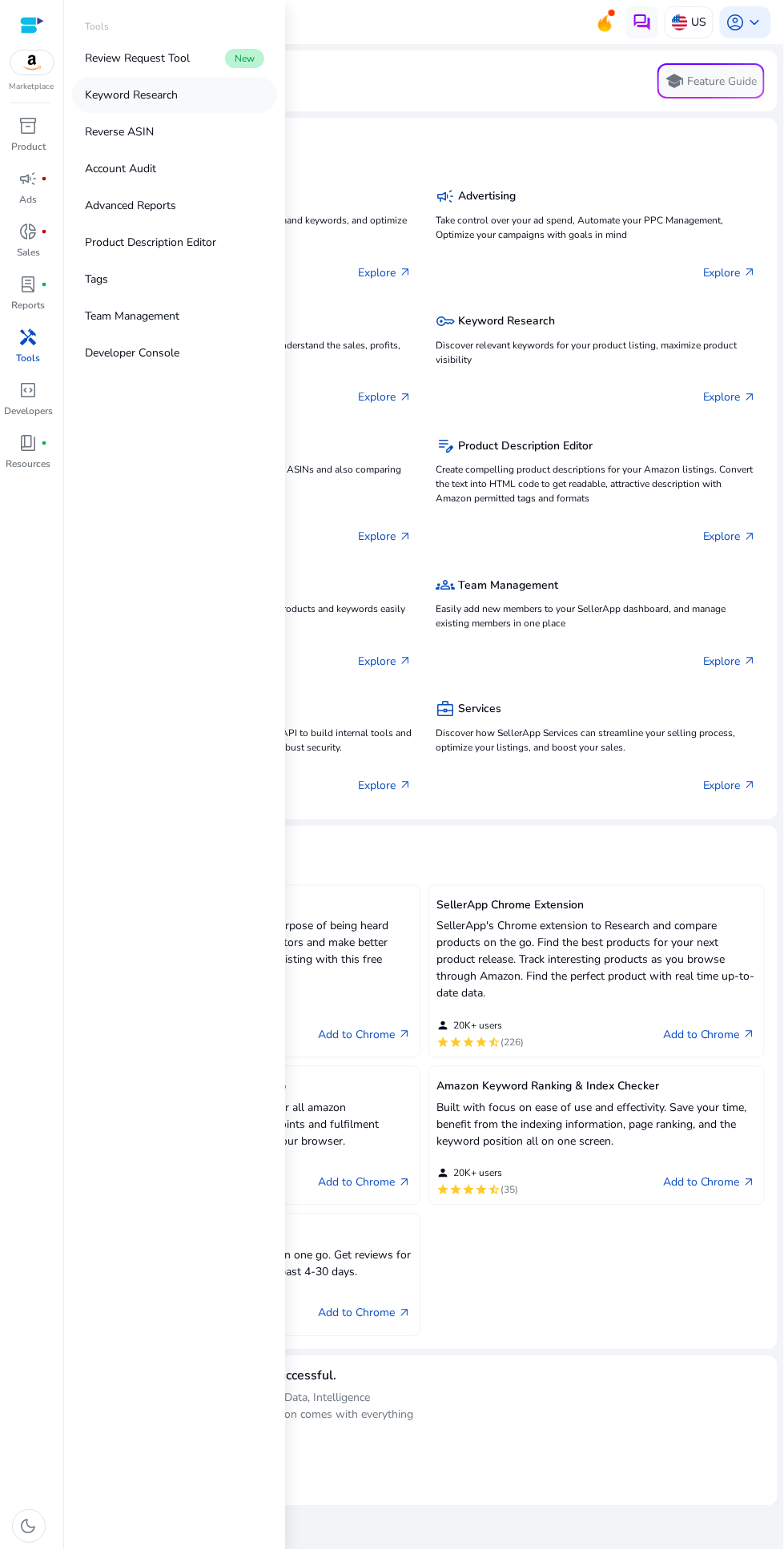
click at [183, 107] on link "Keyword Research" at bounding box center [174, 95] width 205 height 36
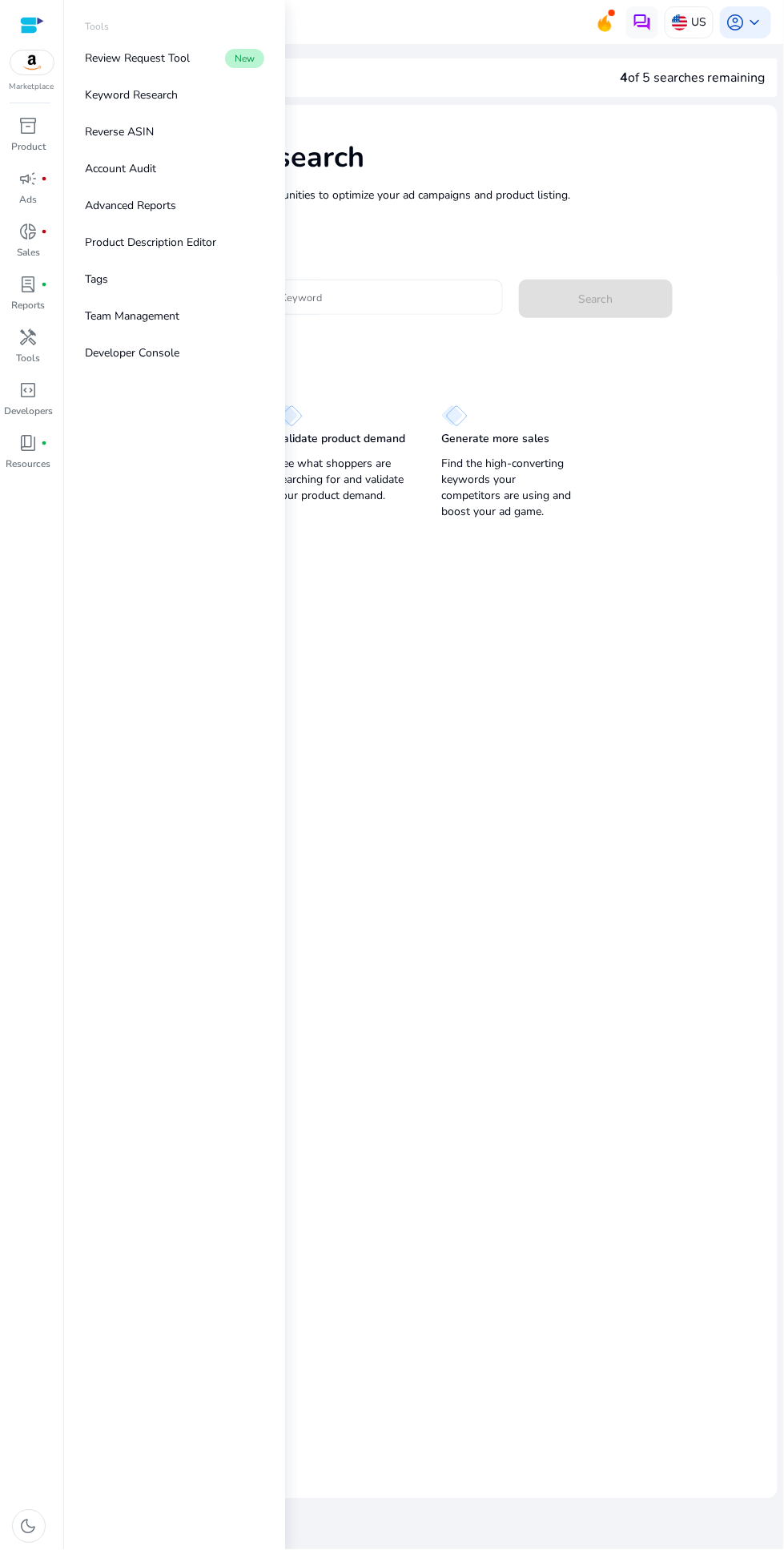
click at [394, 289] on input "Enter Keyword" at bounding box center [372, 298] width 236 height 18
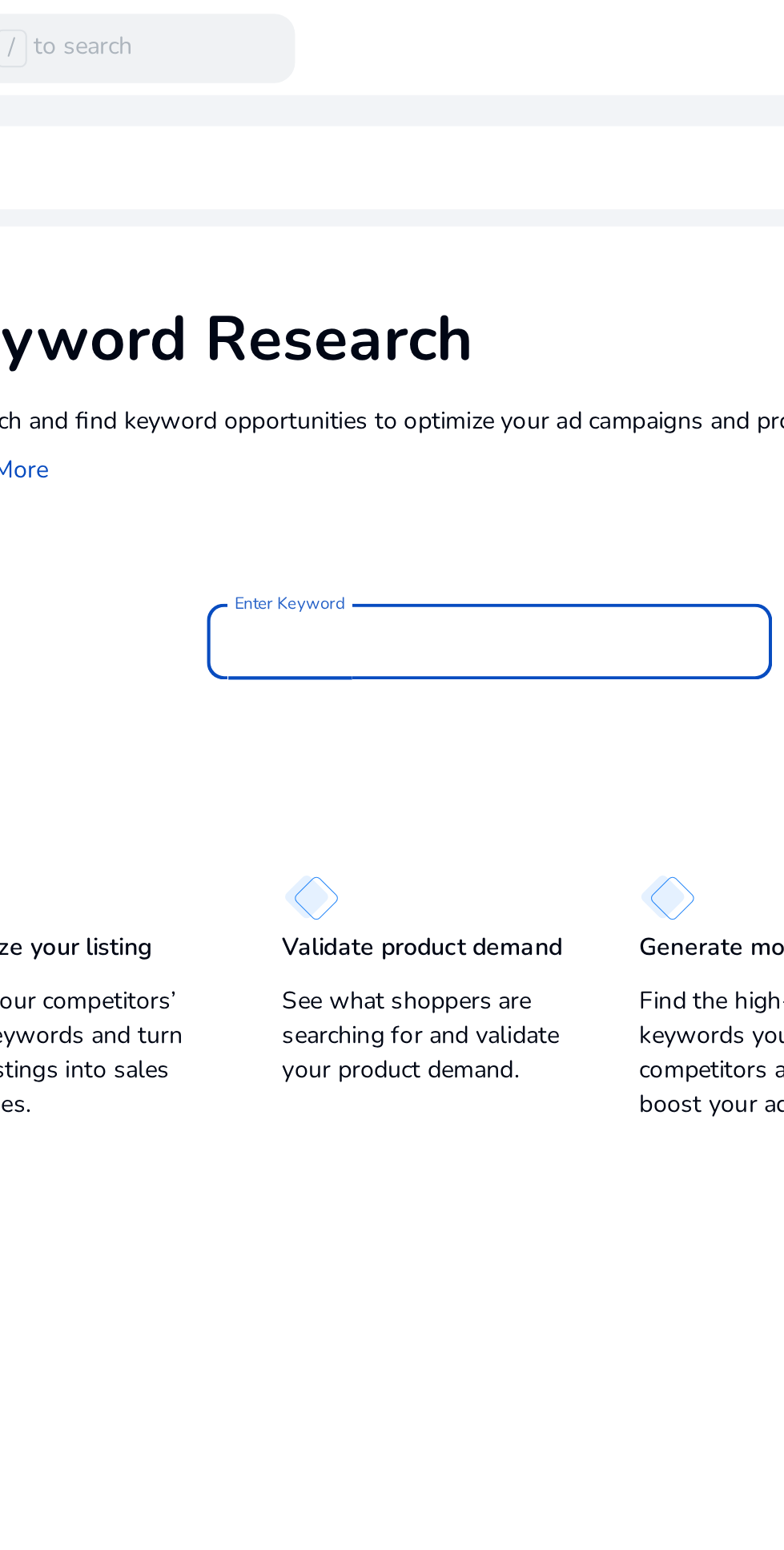
click at [319, 134] on div "Keyword Research Research and find keyword opportunities to optimize your ad ca…" at bounding box center [424, 182] width 707 height 154
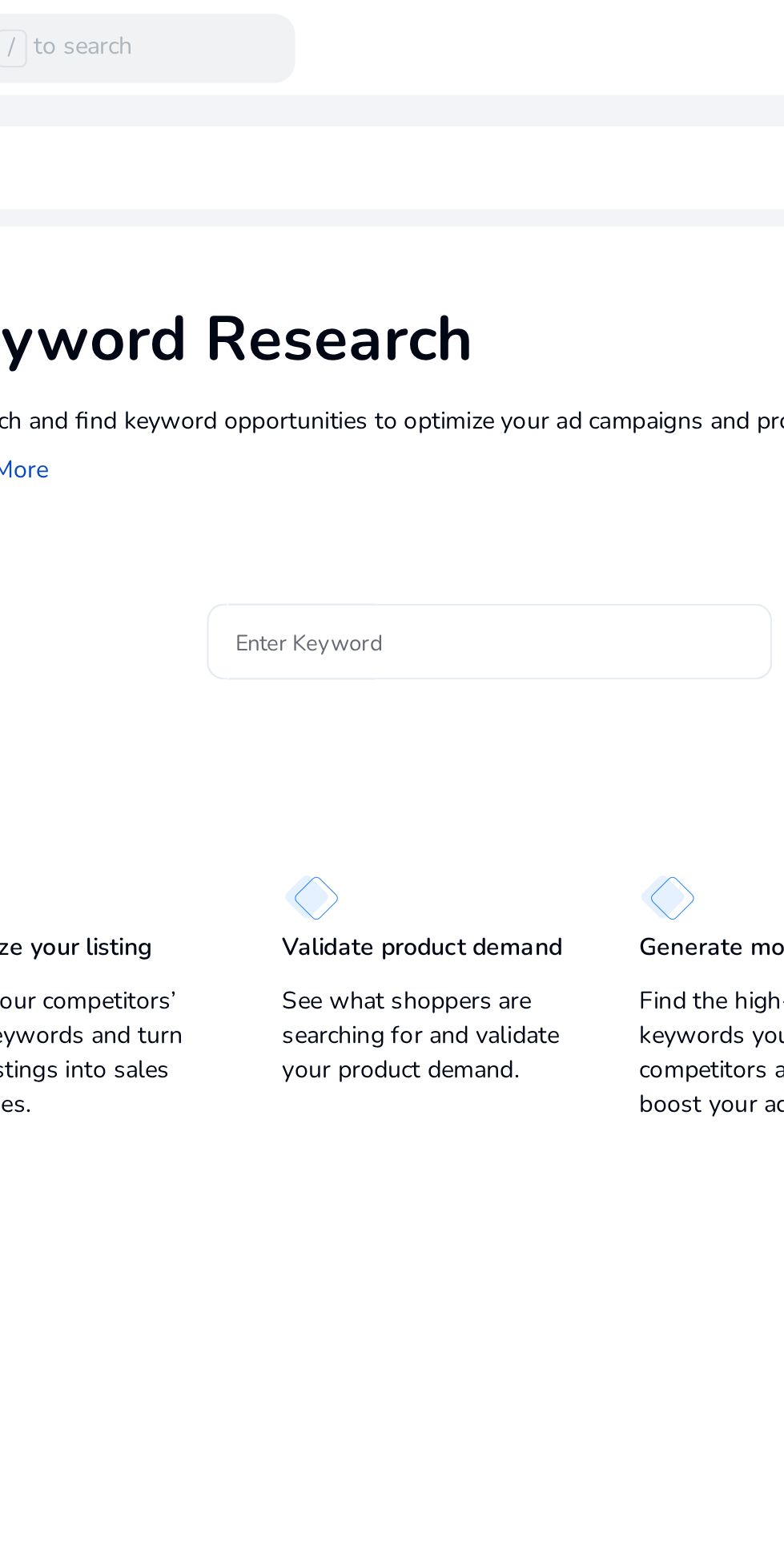
click at [277, 305] on input "Enter Keyword" at bounding box center [372, 298] width 236 height 18
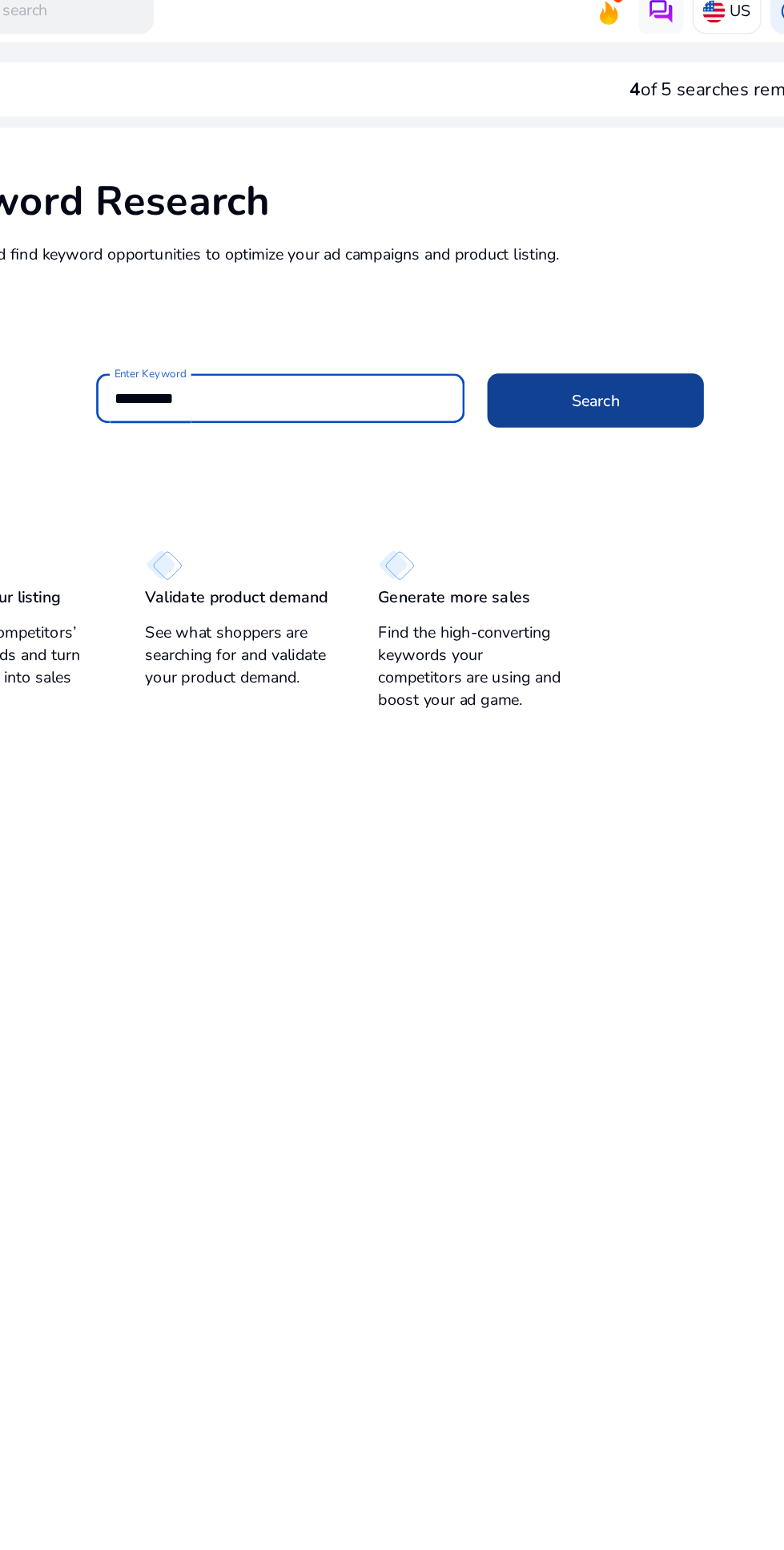
type input "**********"
click at [603, 297] on span "Search" at bounding box center [596, 299] width 34 height 17
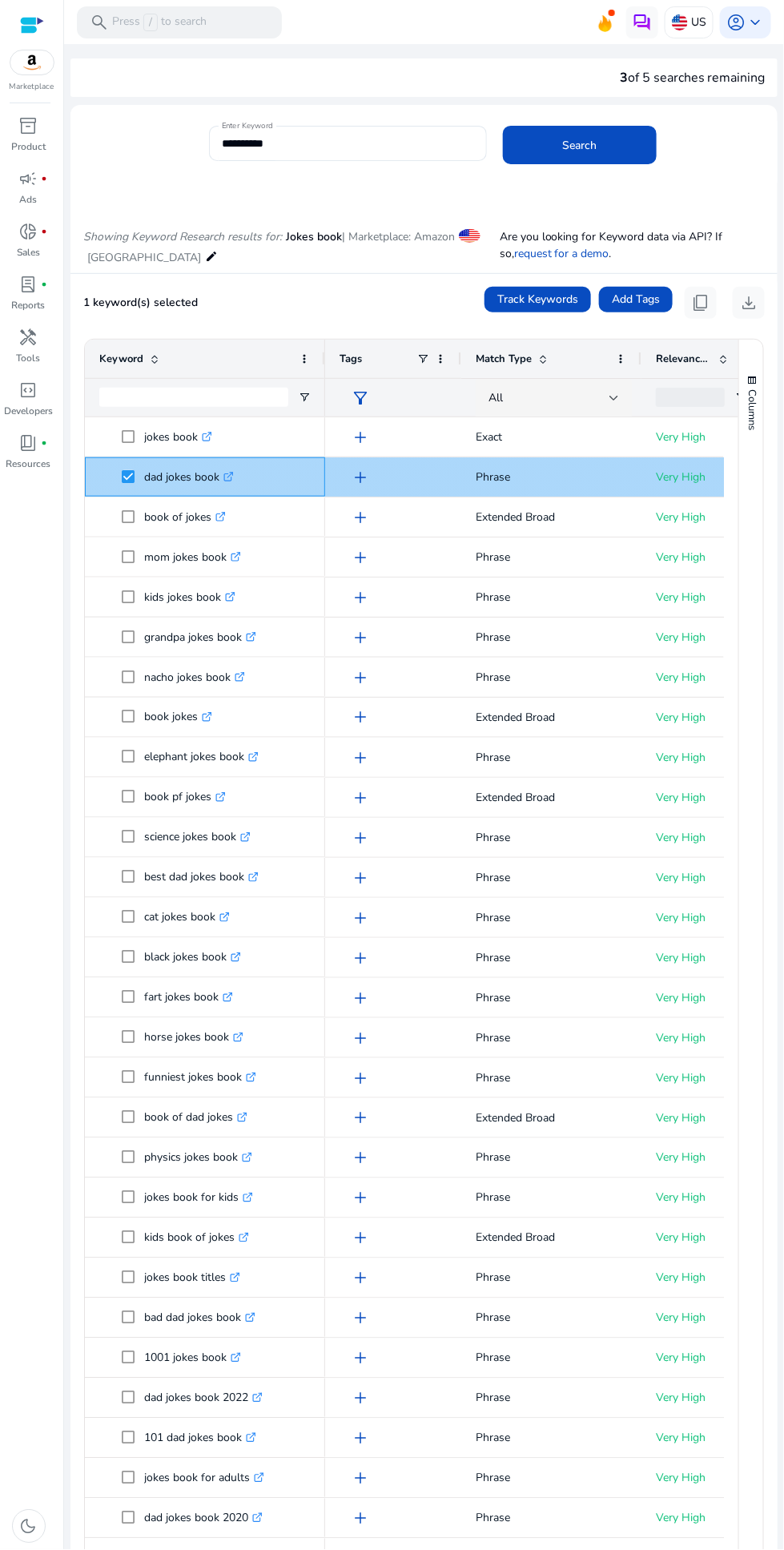
click at [231, 475] on icon at bounding box center [230, 475] width 6 height 6
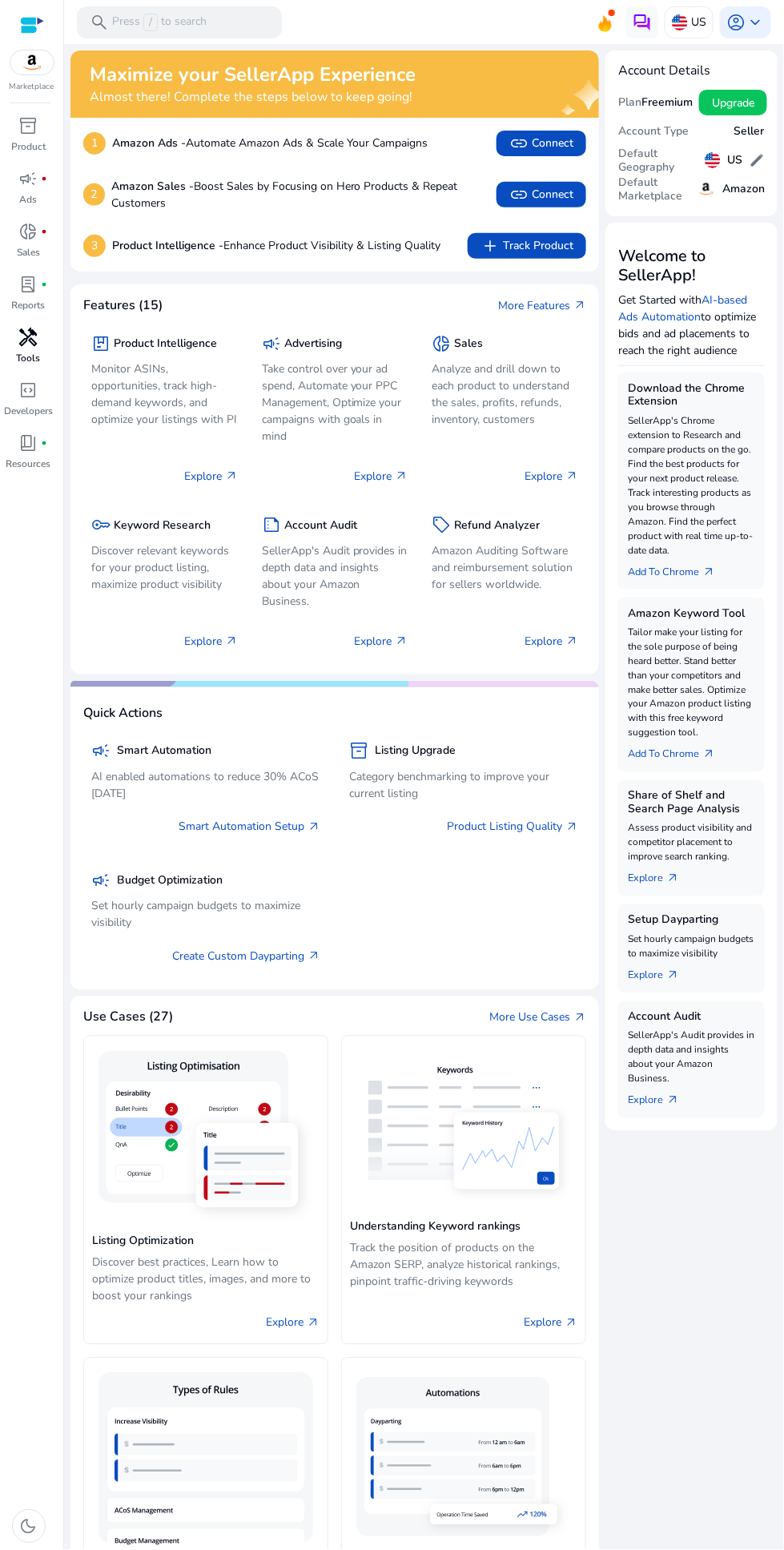
click at [28, 341] on span "handyman" at bounding box center [28, 337] width 19 height 19
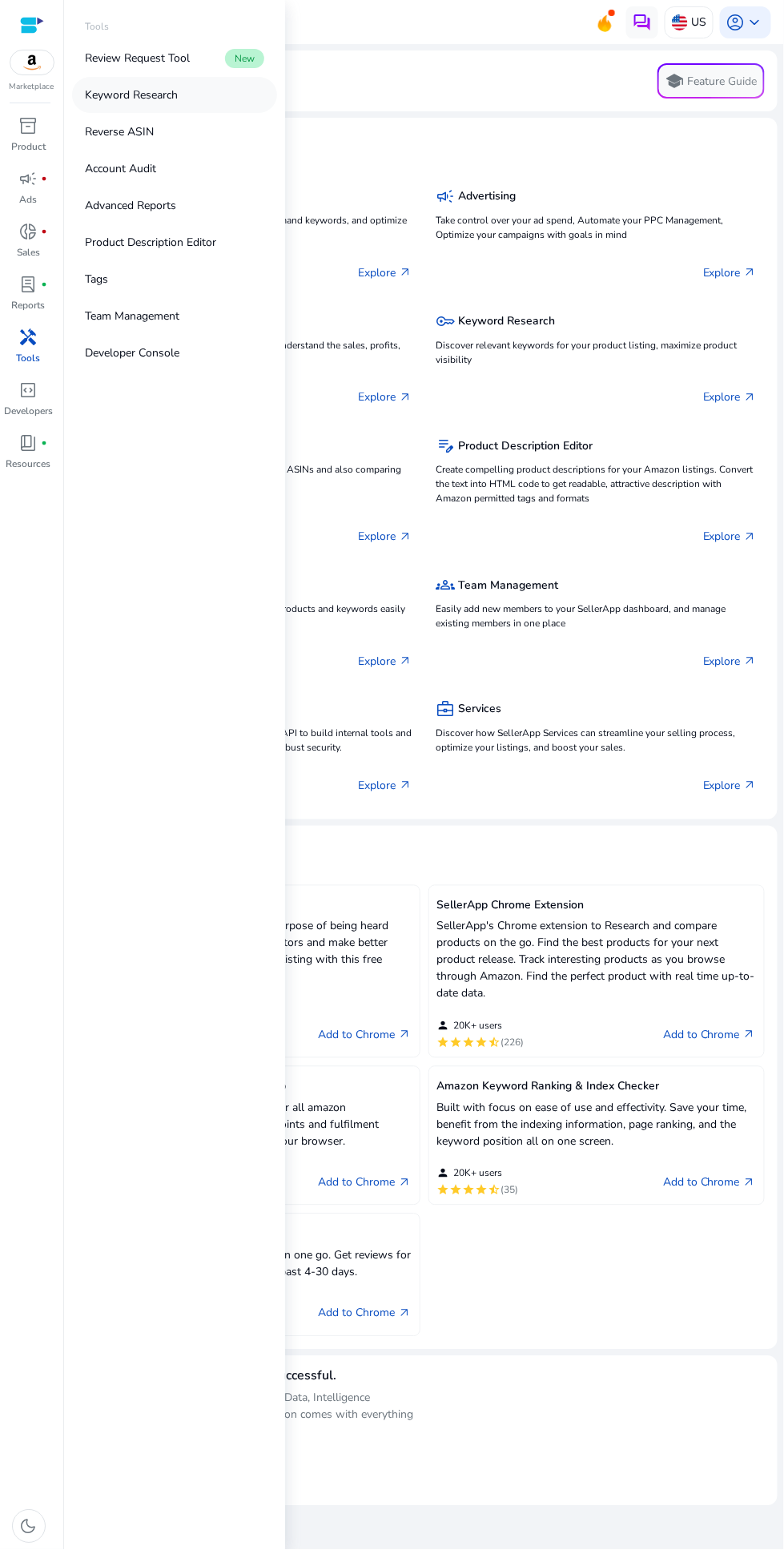
click at [162, 94] on p "Keyword Research" at bounding box center [131, 95] width 93 height 17
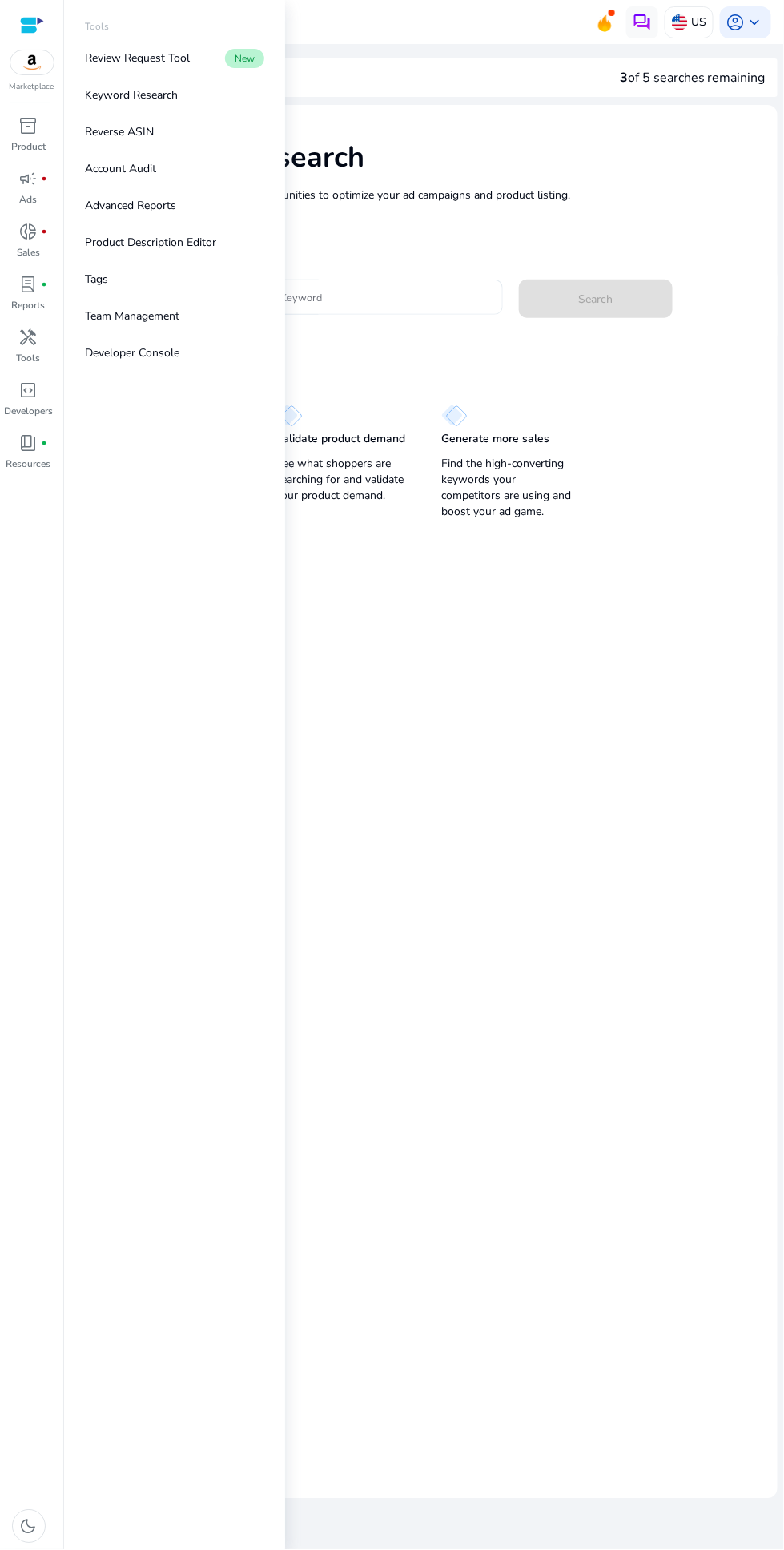
click at [364, 296] on input "Enter Keyword" at bounding box center [372, 298] width 236 height 18
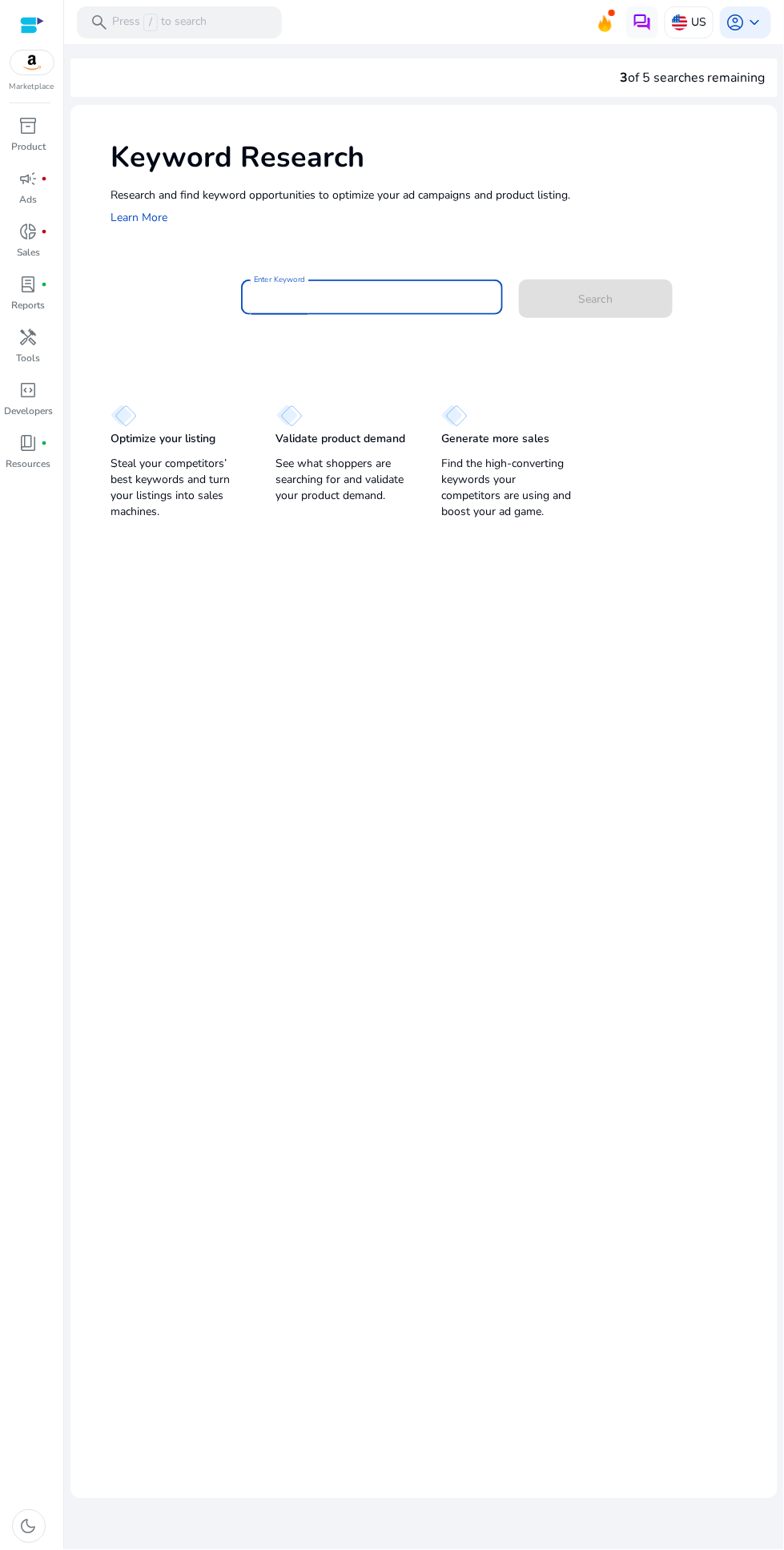
click at [364, 296] on input "Enter Keyword" at bounding box center [372, 298] width 236 height 18
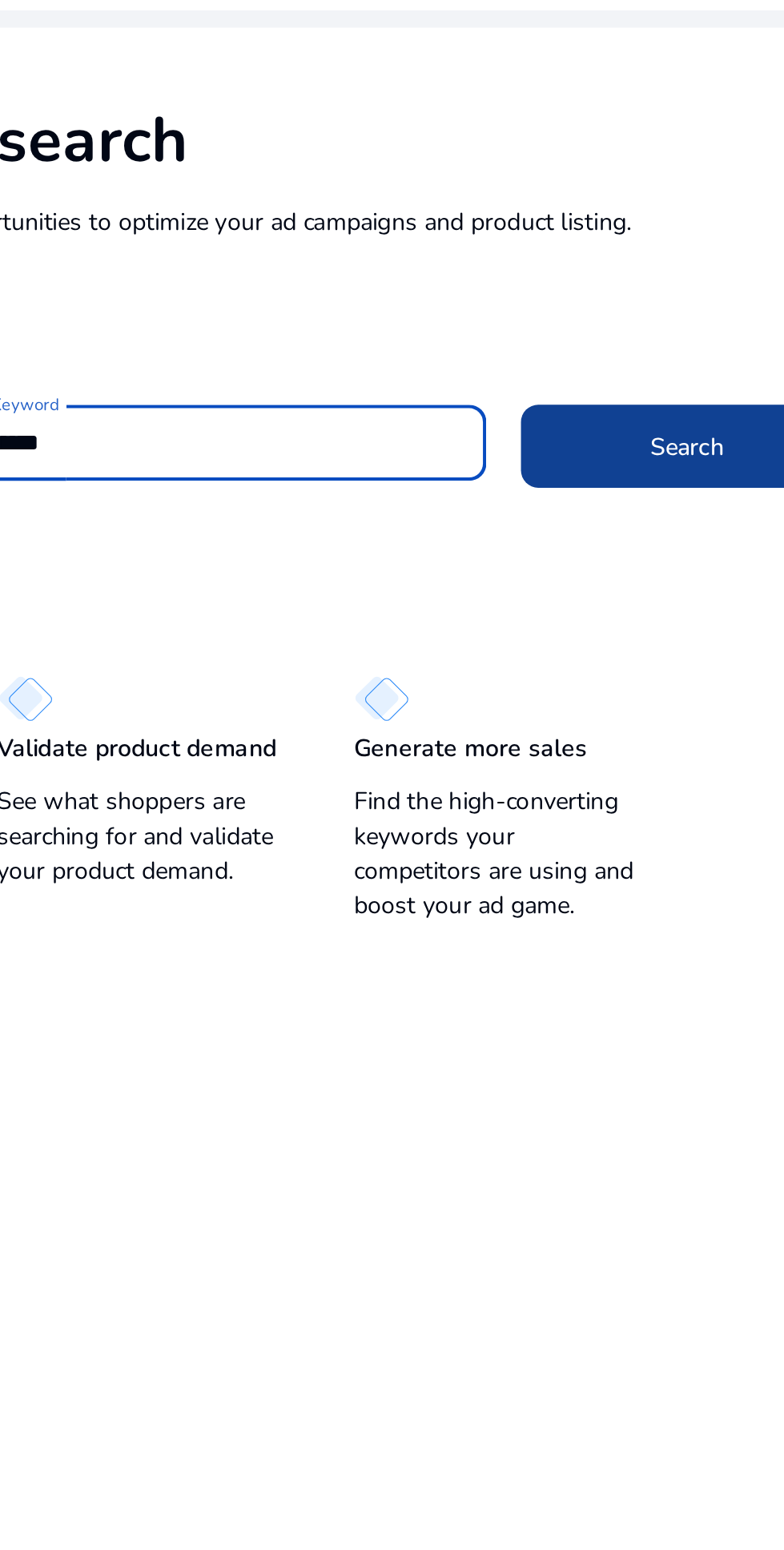
type input "**********"
click at [567, 302] on span at bounding box center [596, 298] width 154 height 39
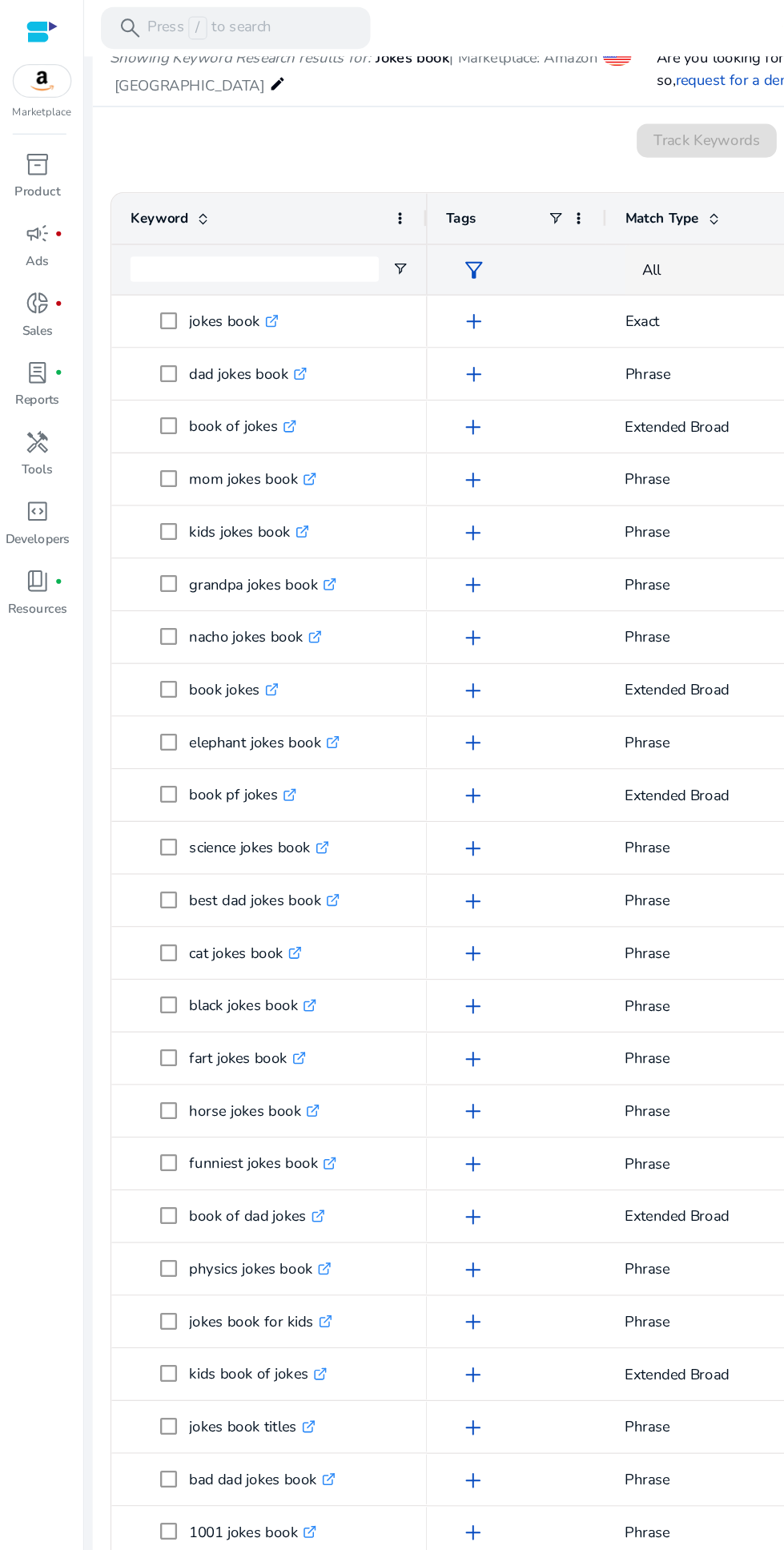
scroll to position [0, 194]
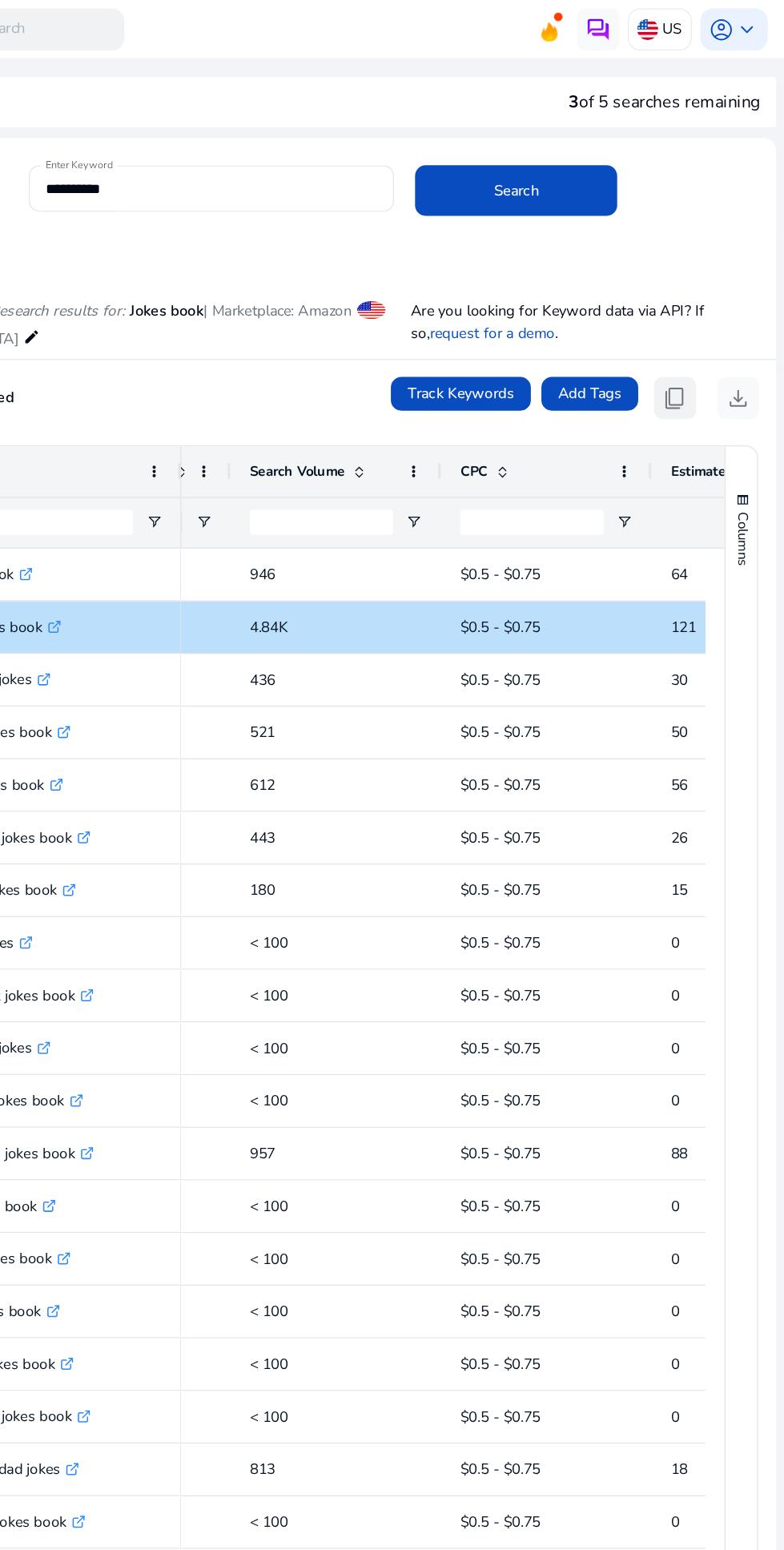
click at [704, 303] on span "content_copy" at bounding box center [700, 302] width 19 height 19
click at [698, 306] on span "content_copy" at bounding box center [700, 302] width 19 height 19
